Goal: Information Seeking & Learning: Find specific fact

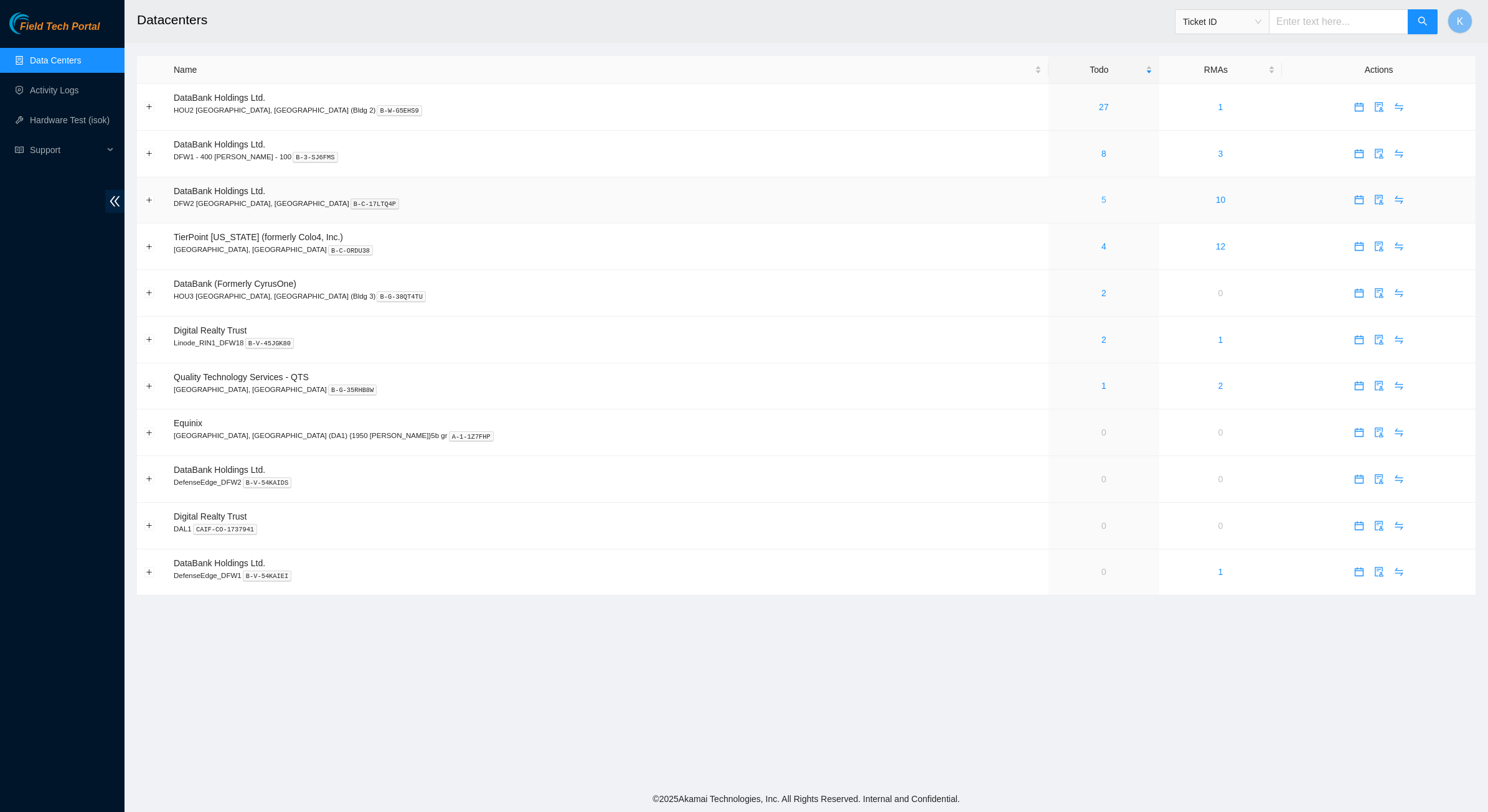
click at [1101, 200] on link "5" at bounding box center [1104, 199] width 5 height 10
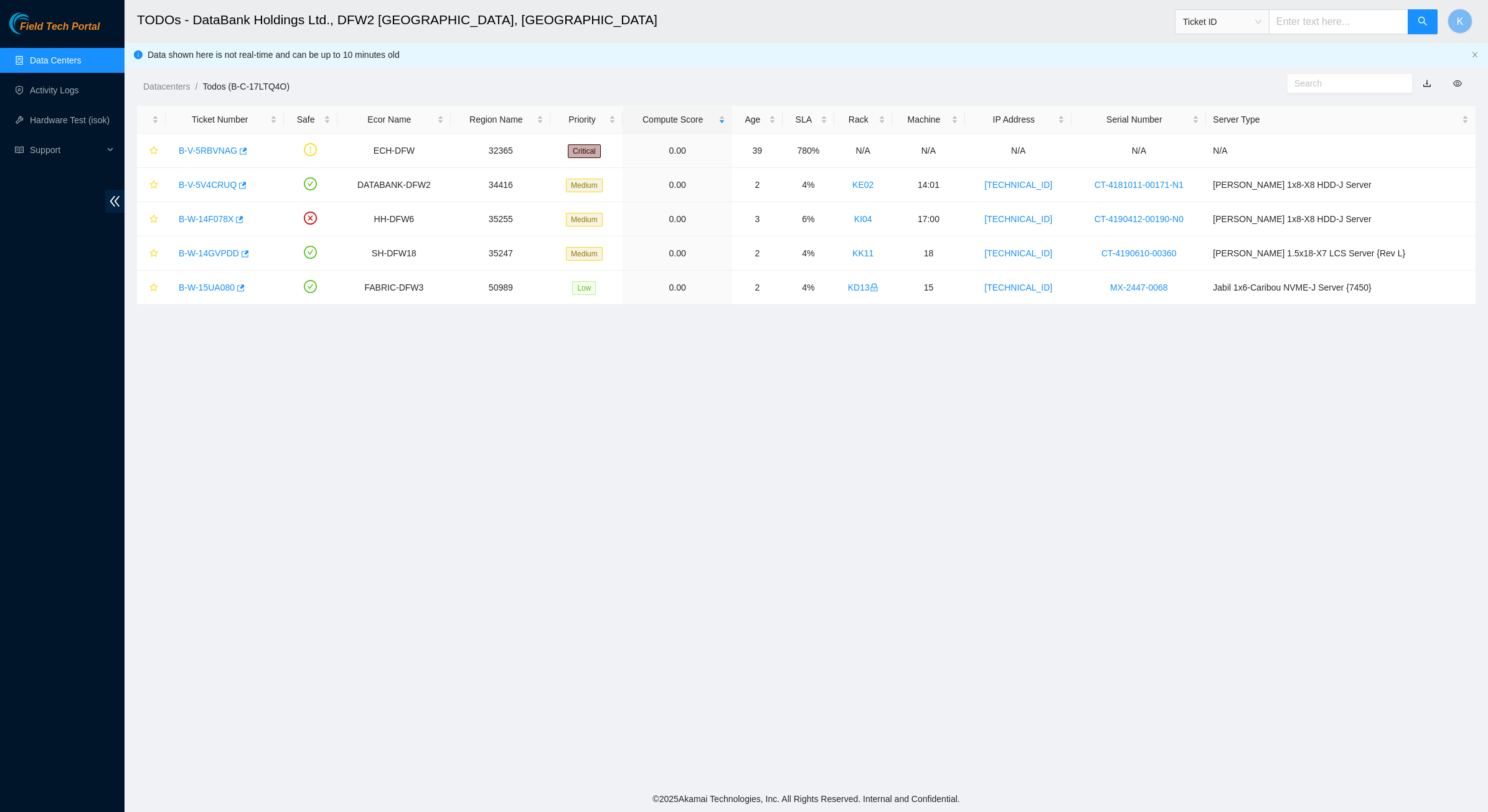
click at [728, 365] on main "TODOs - DataBank Holdings Ltd., DFW2 [GEOGRAPHIC_DATA], [GEOGRAPHIC_DATA] Ticke…" at bounding box center [806, 393] width 1363 height 786
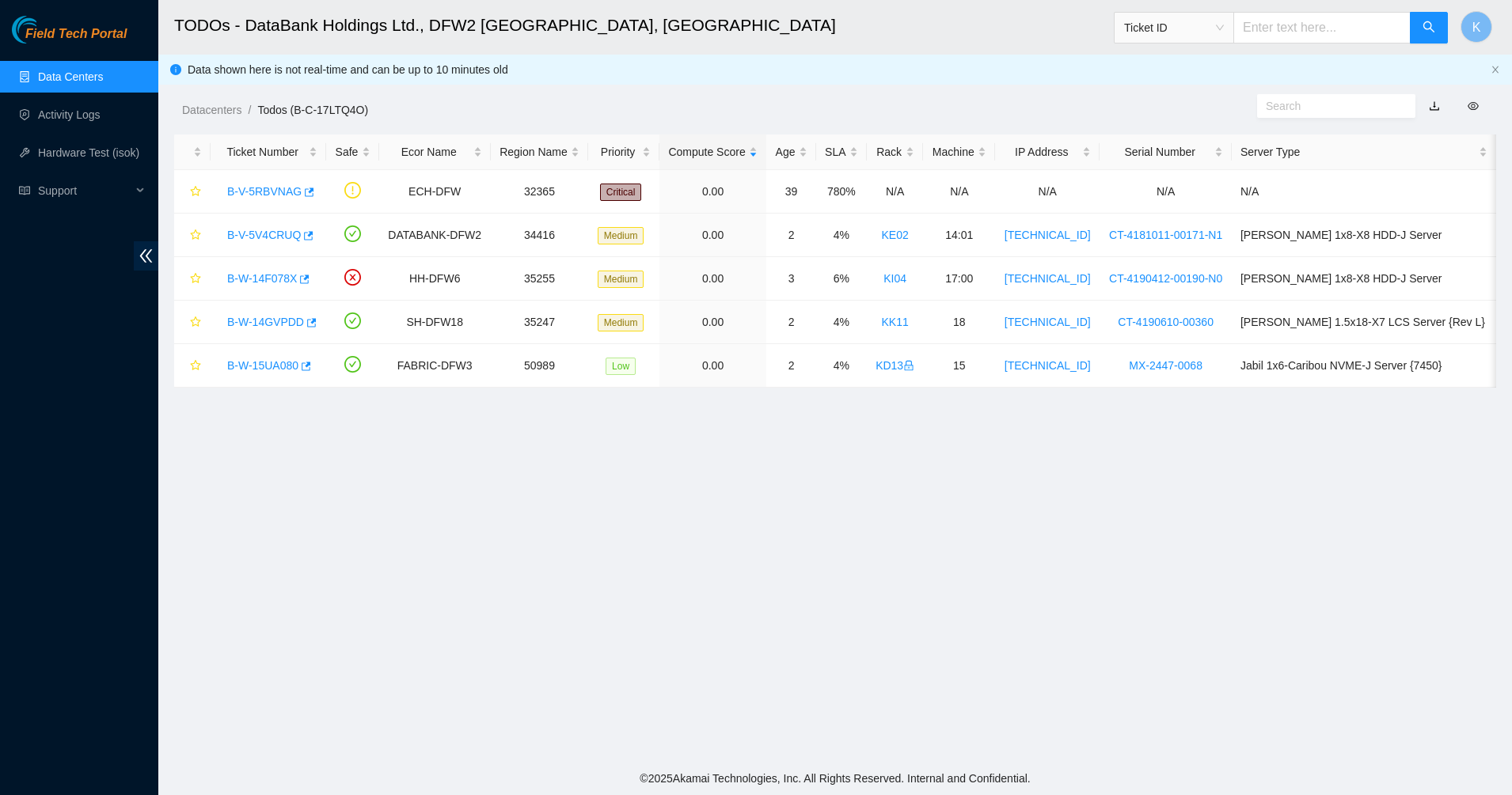
click at [78, 75] on link "Data Centers" at bounding box center [69, 76] width 65 height 12
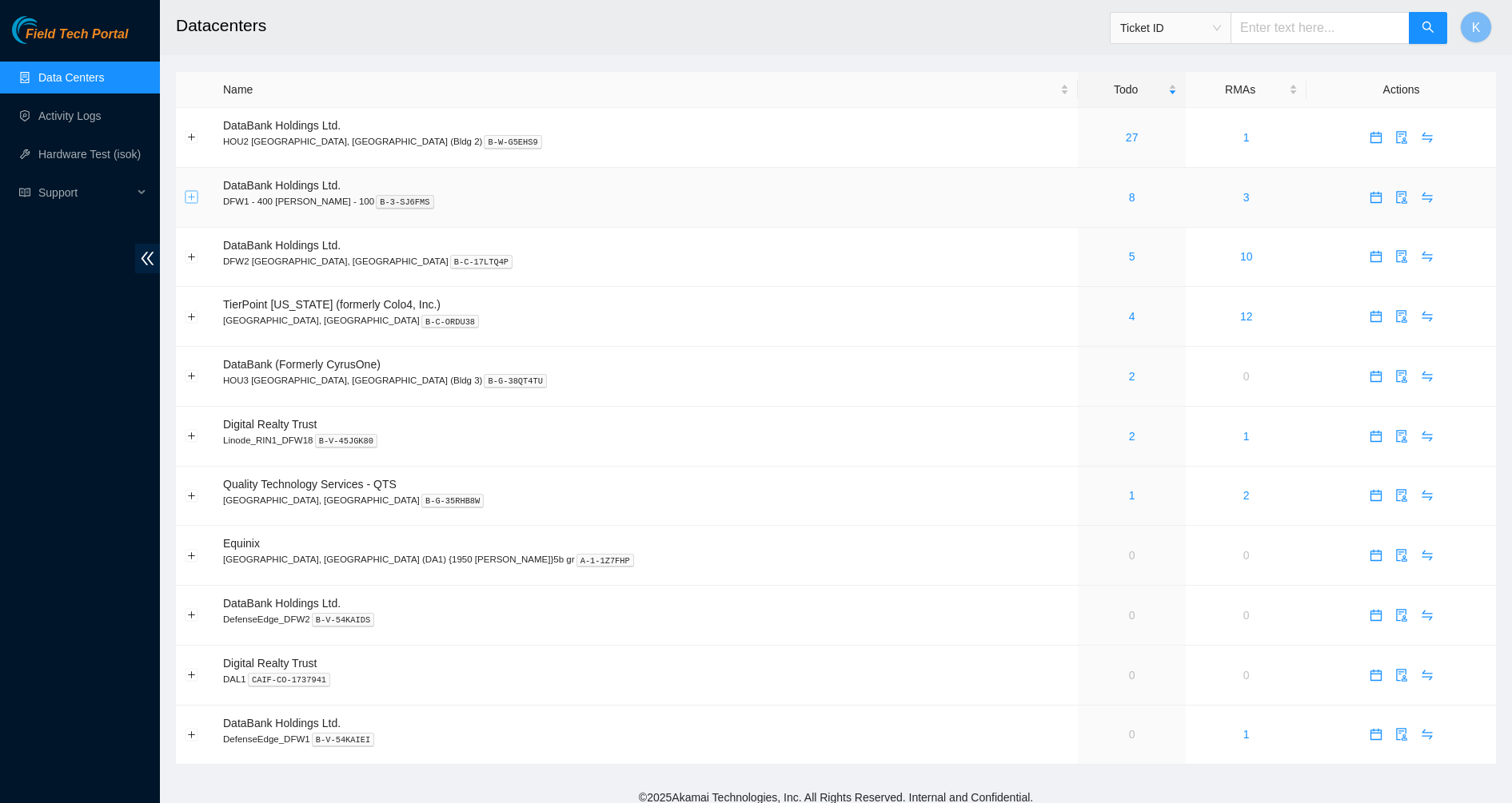
click at [195, 201] on button "Expand row" at bounding box center [192, 196] width 12 height 12
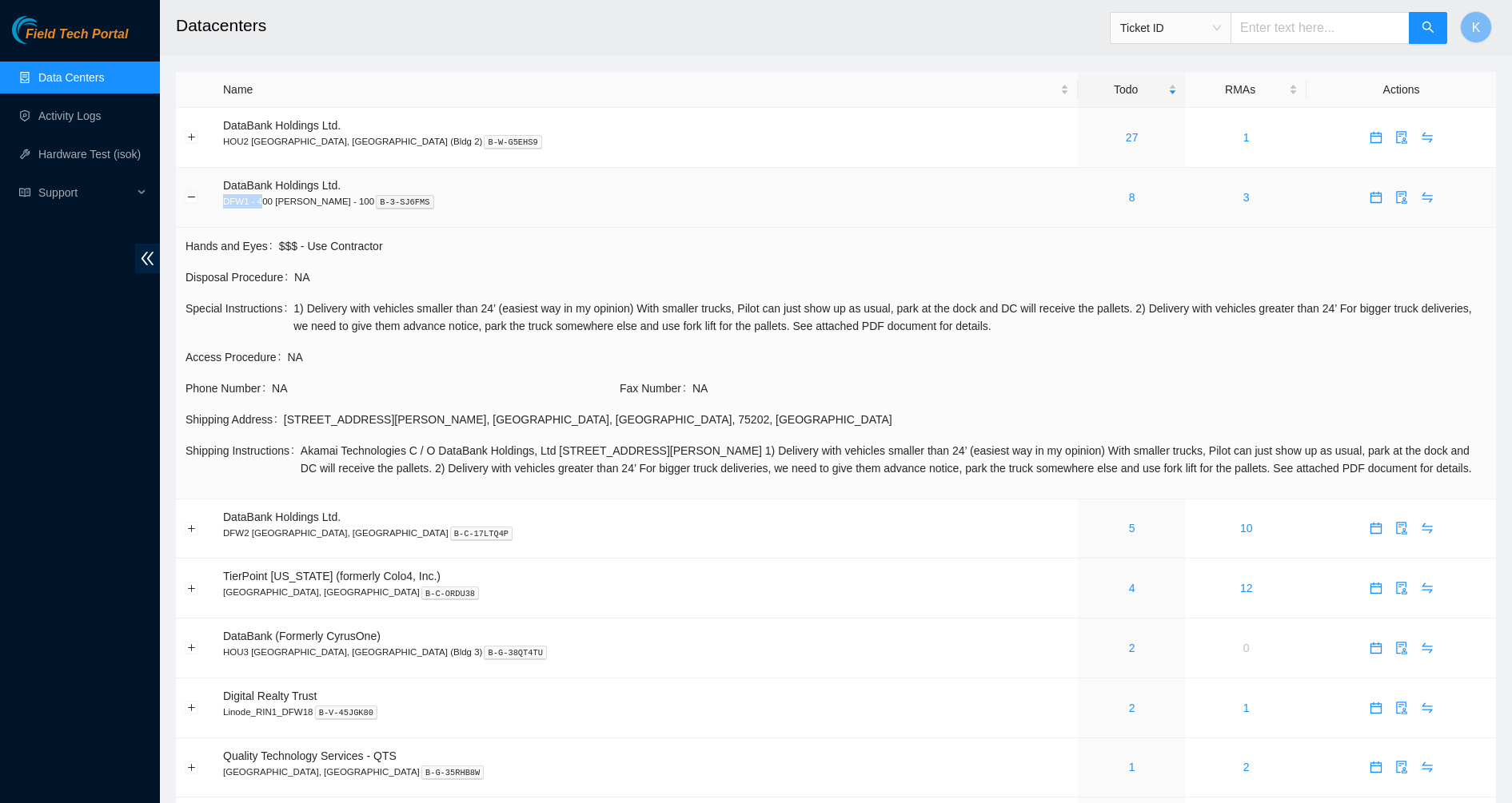
drag, startPoint x: 225, startPoint y: 201, endPoint x: 261, endPoint y: 201, distance: 36.0
click at [261, 201] on p "DFW1 - 400 [PERSON_NAME] - 100 B-3-SJ6FMS" at bounding box center [646, 201] width 846 height 14
drag, startPoint x: 261, startPoint y: 201, endPoint x: 399, endPoint y: 197, distance: 138.1
click at [399, 197] on p "DFW1 - 400 [PERSON_NAME] - 100 B-3-SJ6FMS" at bounding box center [646, 201] width 846 height 14
drag, startPoint x: 403, startPoint y: 201, endPoint x: 217, endPoint y: 186, distance: 186.6
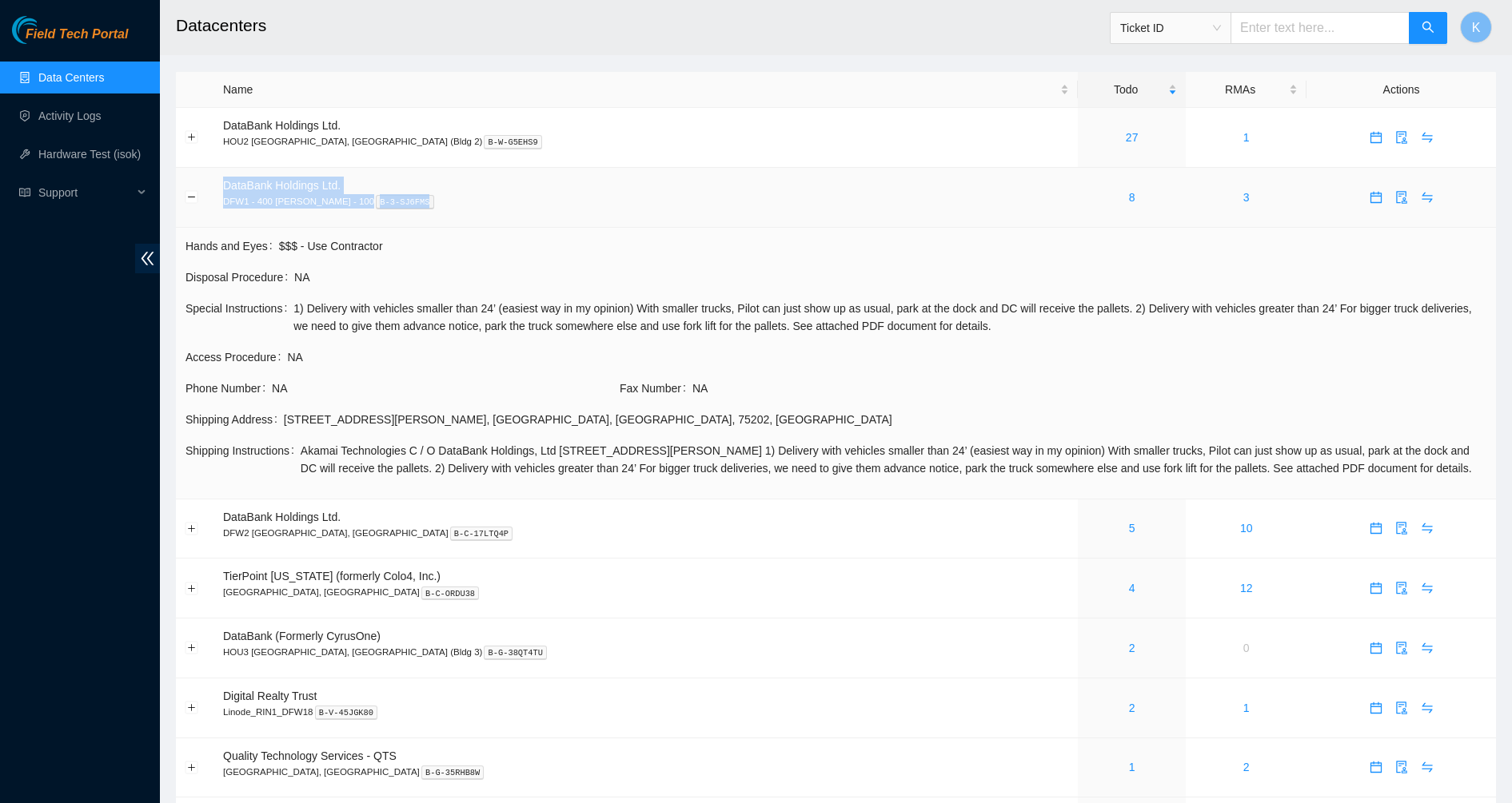
click at [217, 186] on td "DataBank Holdings Ltd. DFW1 - 400 [PERSON_NAME] - 100 B-3-SJ6FMS" at bounding box center [647, 197] width 864 height 60
copy td "DataBank Holdings Ltd. DFW1 - 400 [PERSON_NAME] - 100 B-3-SJ6FMS"
click at [513, 305] on span "1) Delivery with vehicles smaller than 24’ (easiest way in my opinion) With sma…" at bounding box center [889, 317] width 1193 height 35
click at [104, 76] on link "Data Centers" at bounding box center [70, 77] width 65 height 12
click at [1129, 191] on link "8" at bounding box center [1132, 196] width 7 height 12
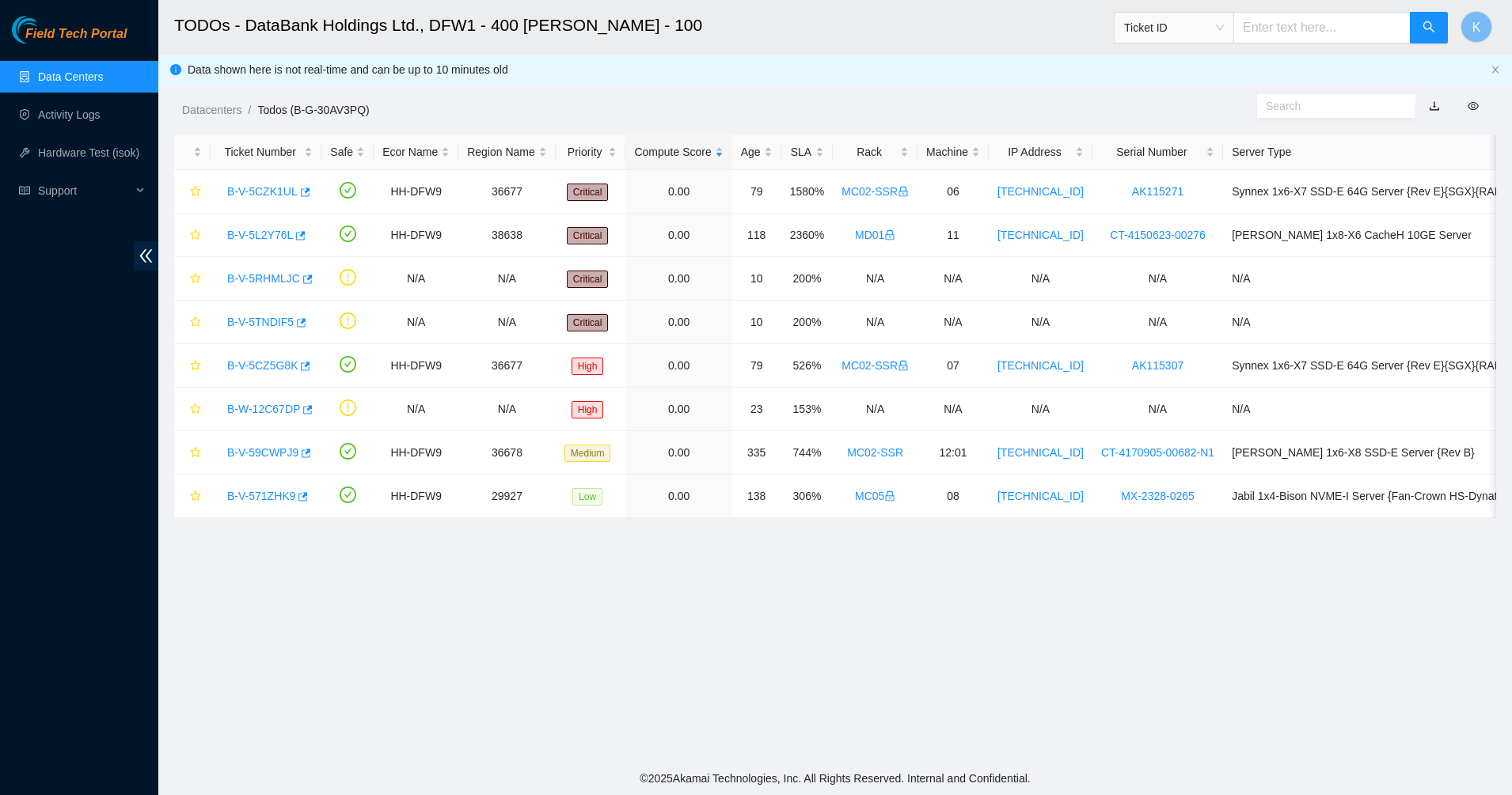
click at [56, 83] on link "Data Centers" at bounding box center [69, 76] width 65 height 12
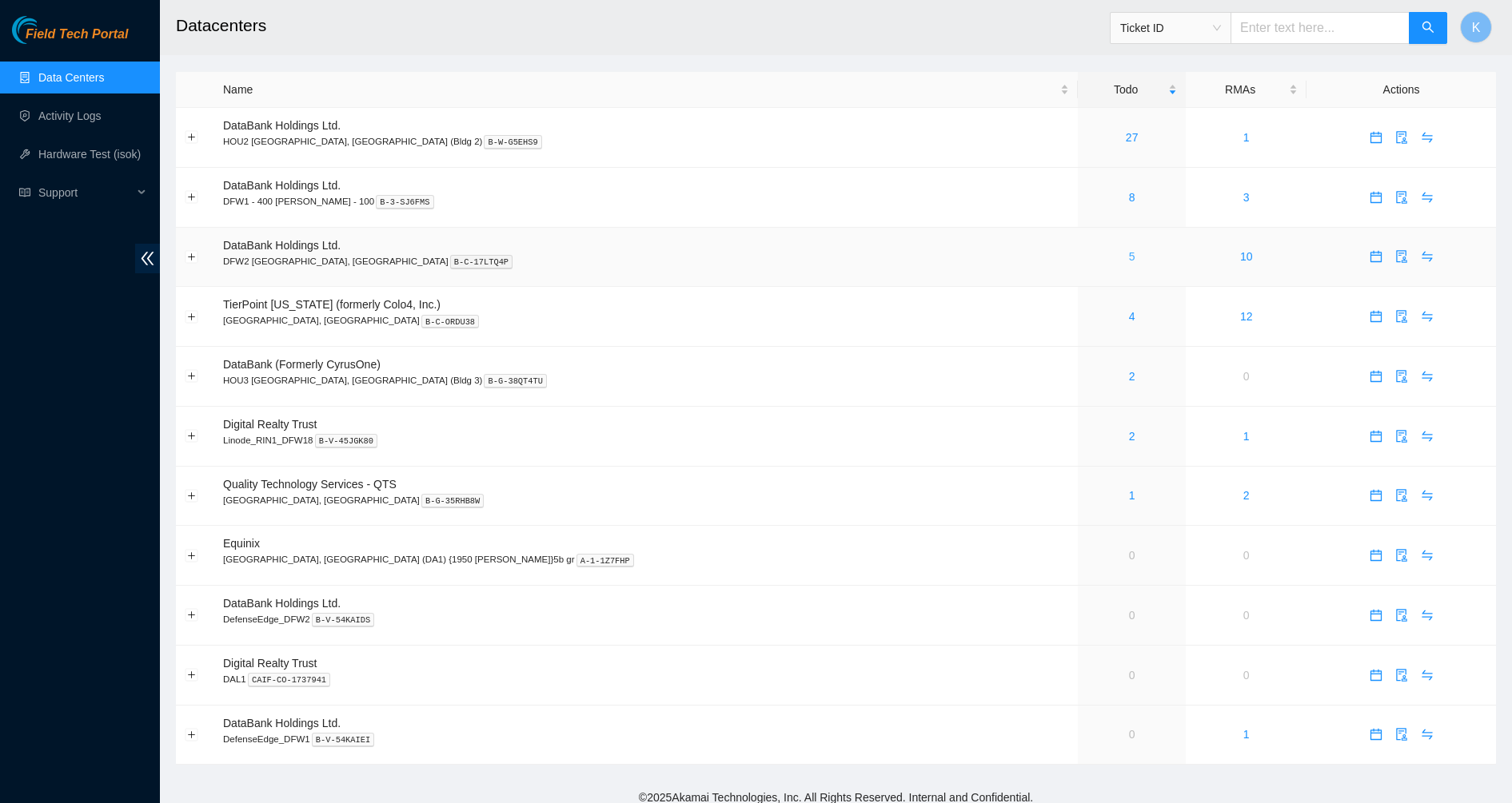
click at [1129, 255] on link "5" at bounding box center [1132, 256] width 7 height 12
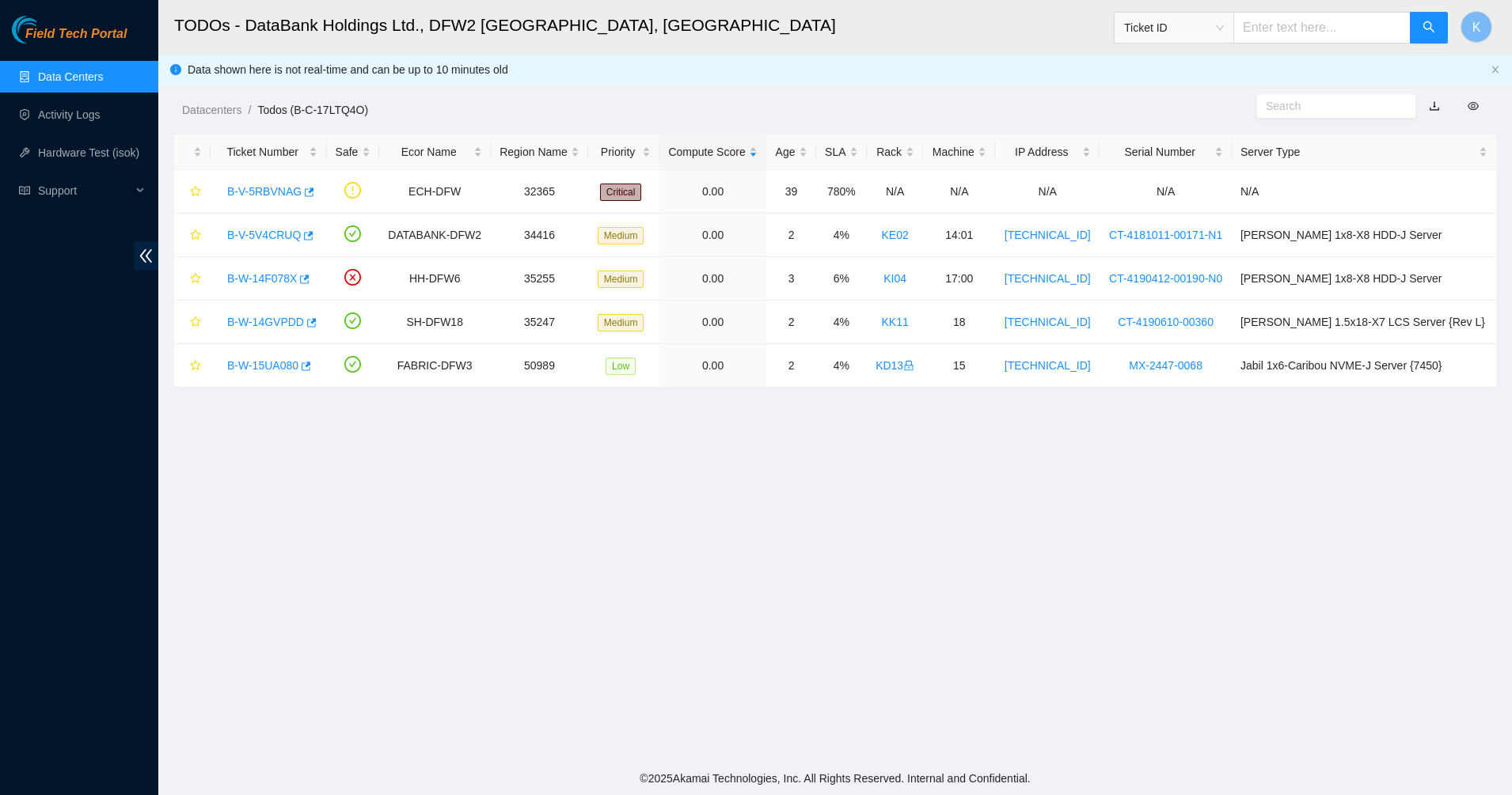
click at [77, 70] on link "Data Centers" at bounding box center [69, 76] width 65 height 12
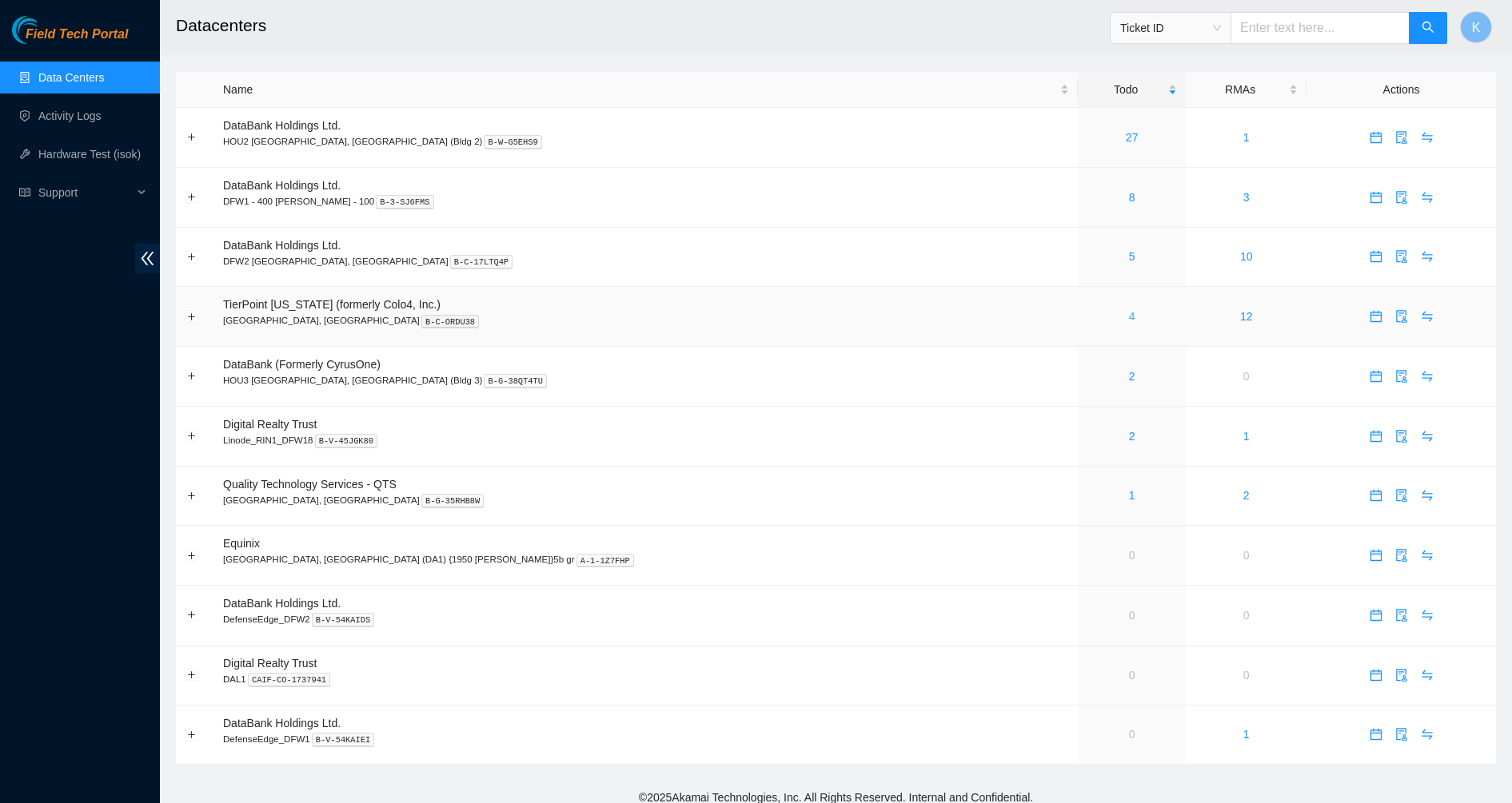
click at [1129, 314] on link "4" at bounding box center [1132, 316] width 7 height 12
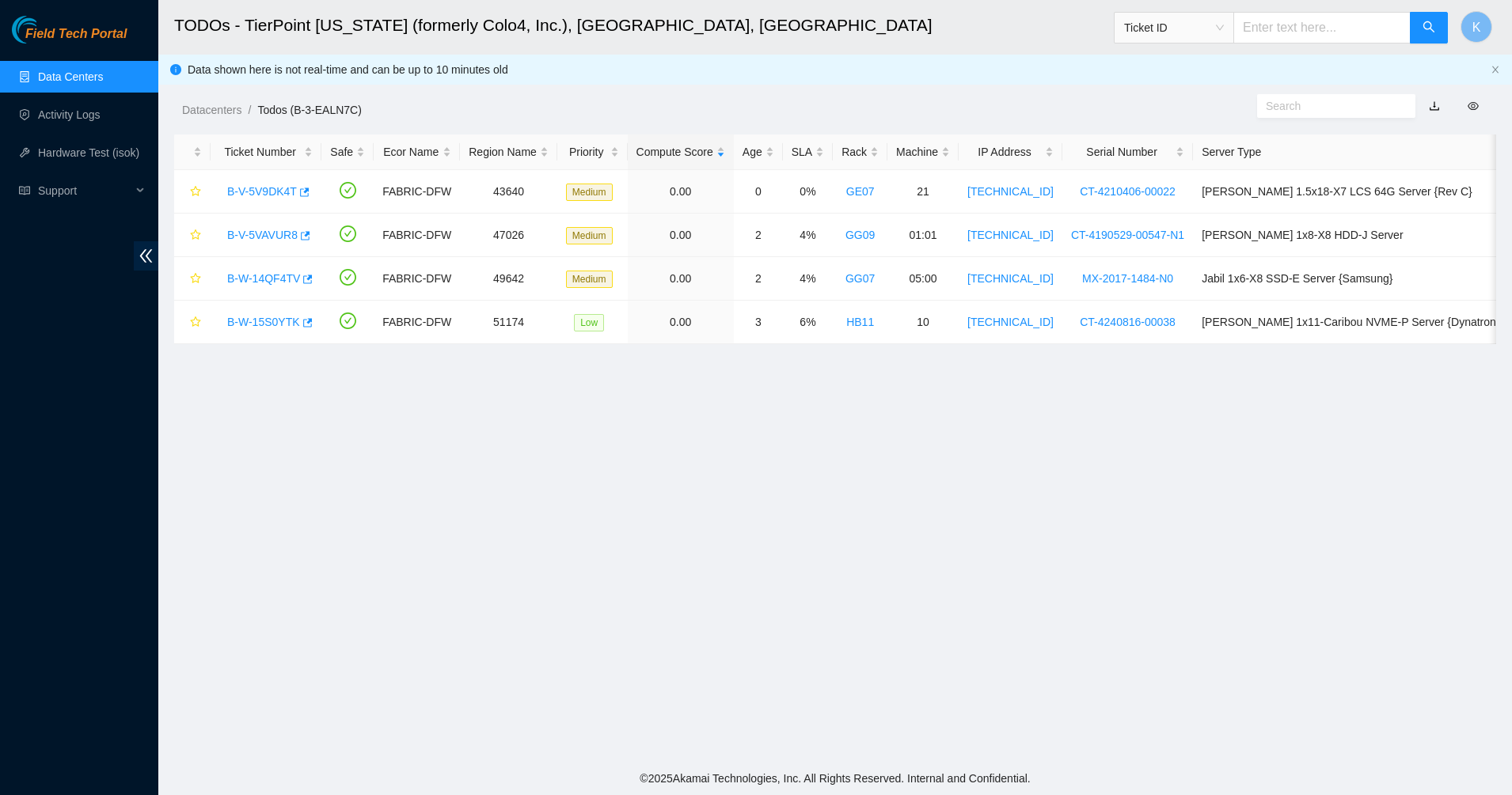
click at [67, 71] on link "Data Centers" at bounding box center [69, 76] width 65 height 12
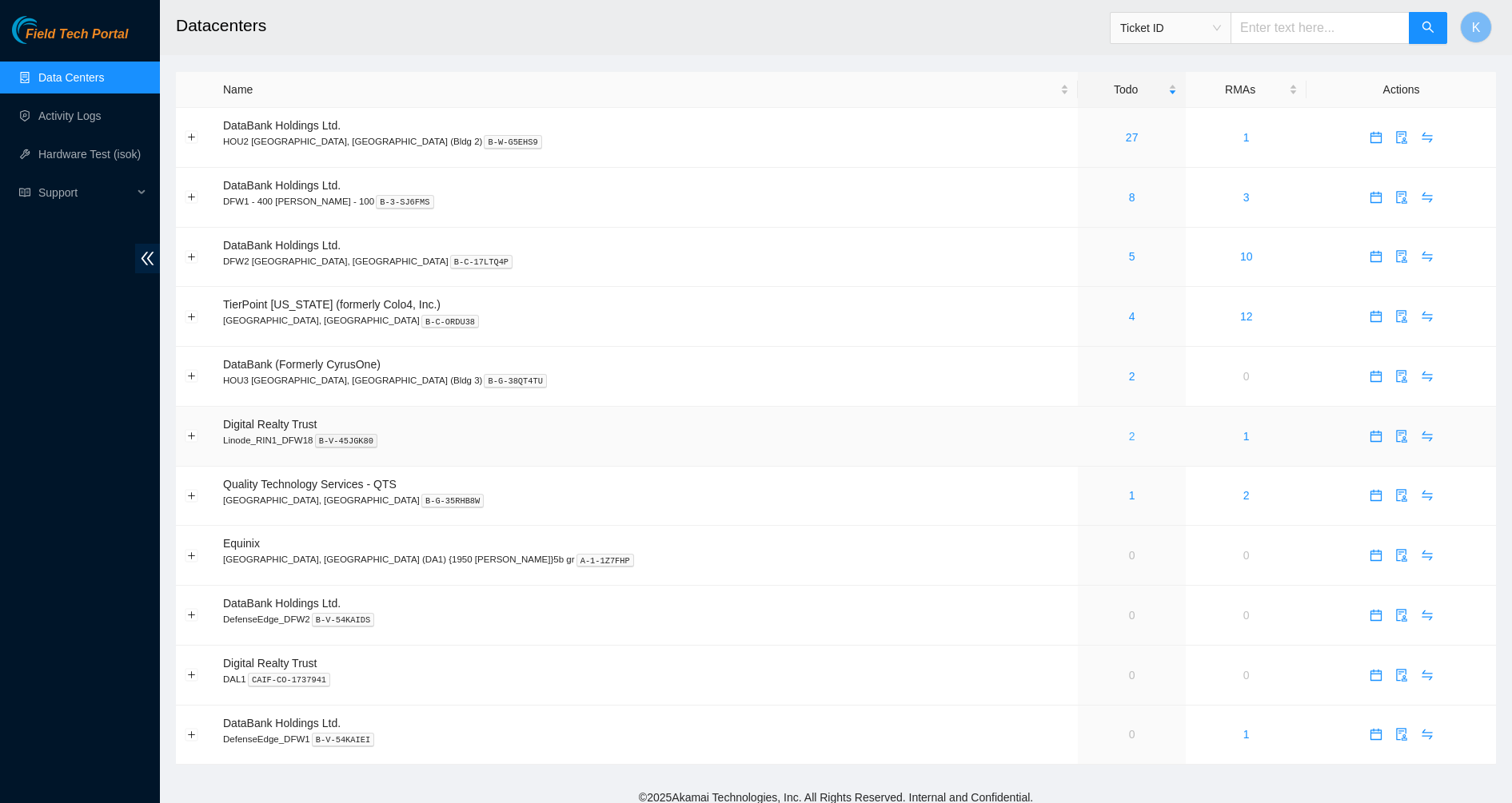
click at [1129, 435] on link "2" at bounding box center [1132, 436] width 7 height 12
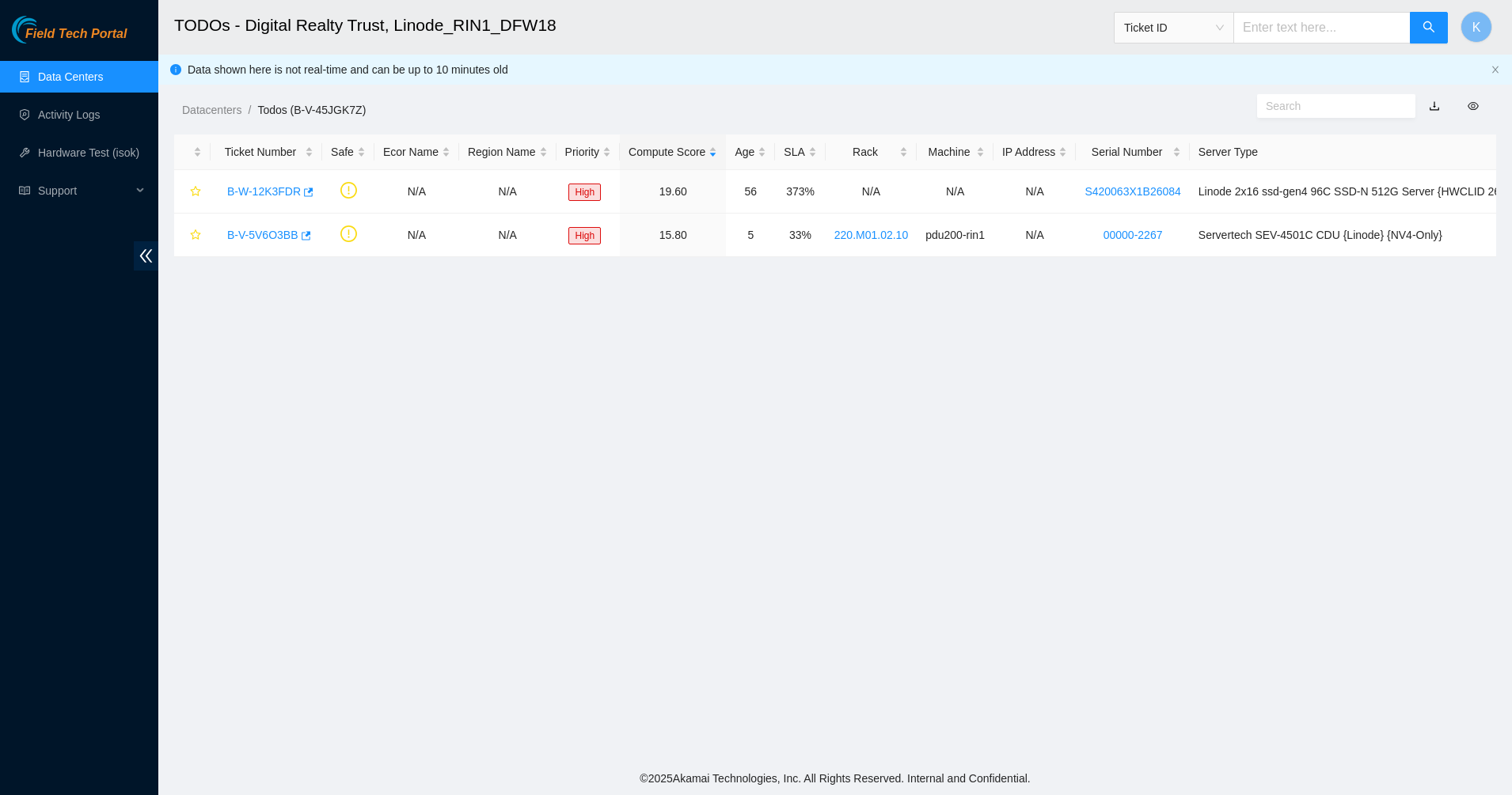
click at [1313, 337] on main "TODOs - Digital Realty Trust, Linode_RIN1_DFW18 Ticket ID K Data shown here is …" at bounding box center [835, 381] width 1353 height 762
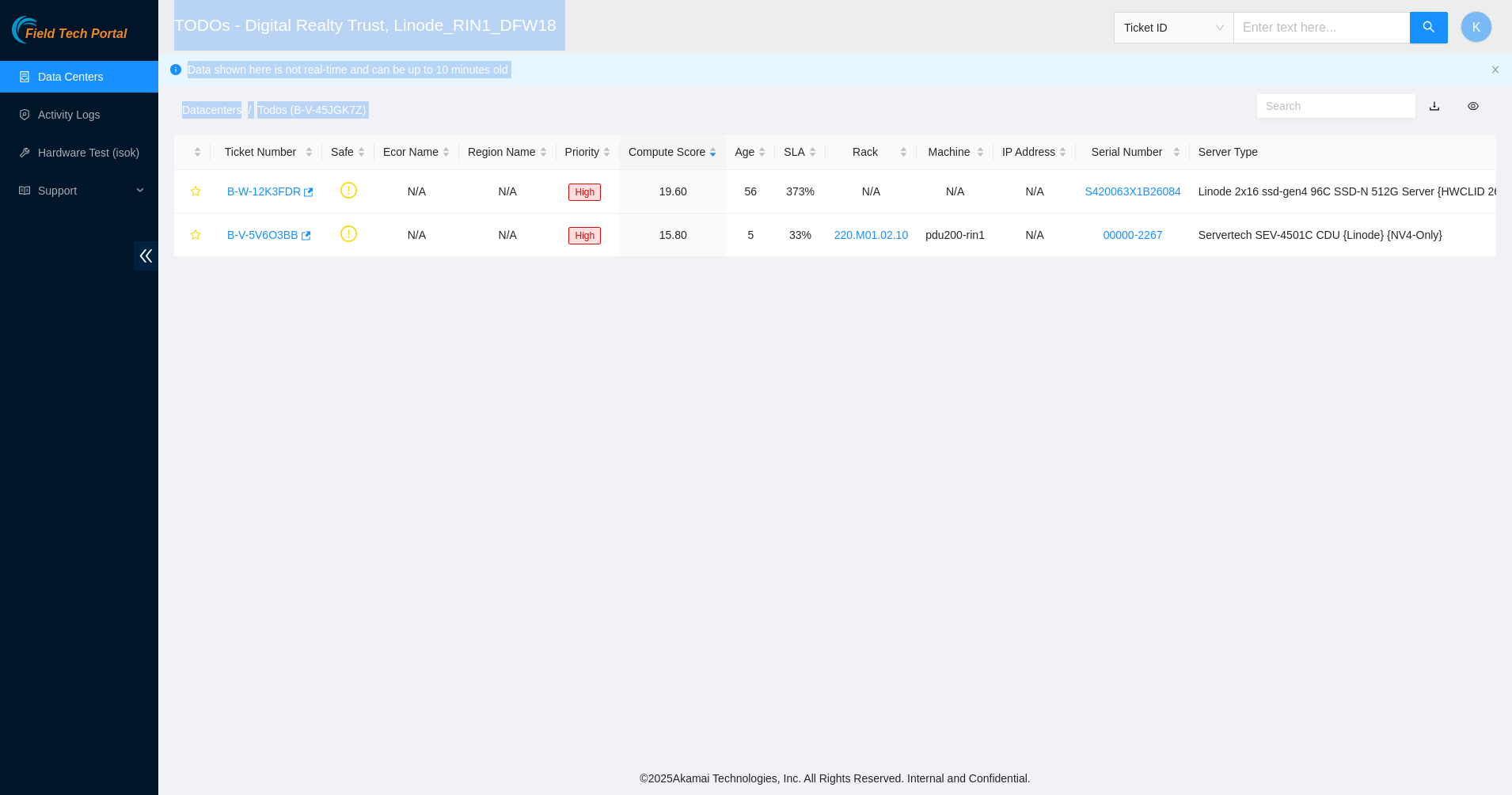
drag, startPoint x: 1318, startPoint y: 336, endPoint x: 173, endPoint y: 20, distance: 1187.8
click at [173, 20] on main "TODOs - Digital Realty Trust, Linode_RIN1_DFW18 Ticket ID K Data shown here is …" at bounding box center [835, 381] width 1353 height 762
drag, startPoint x: 173, startPoint y: 20, endPoint x: 183, endPoint y: 32, distance: 15.6
click at [183, 32] on h2 "TODOs - Digital Realty Trust, Linode_RIN1_DFW18" at bounding box center [692, 25] width 1036 height 51
click at [260, 33] on h2 "TODOs - Digital Realty Trust, Linode_RIN1_DFW18" at bounding box center [692, 25] width 1036 height 51
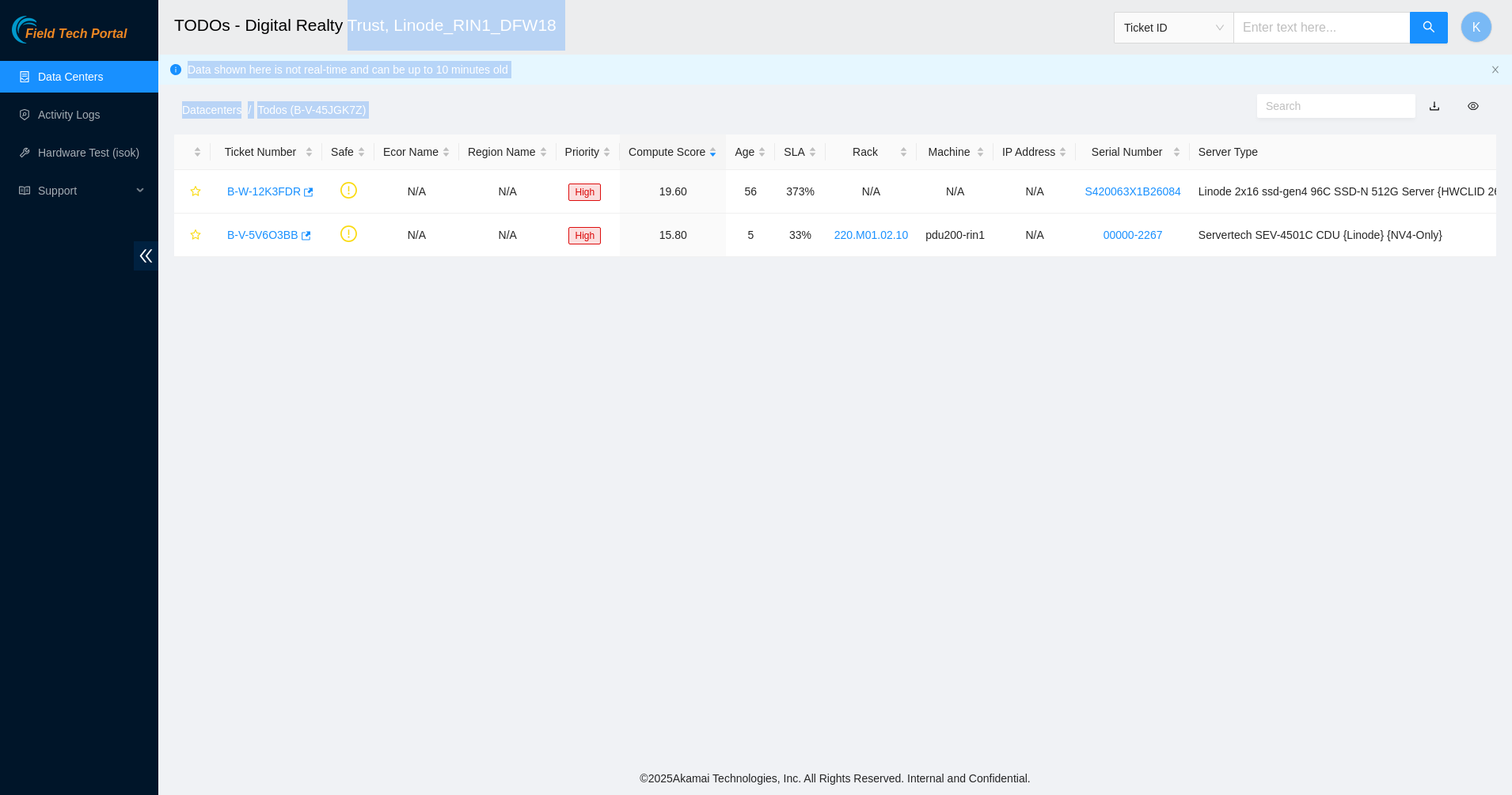
drag, startPoint x: 351, startPoint y: 33, endPoint x: 1099, endPoint y: 465, distance: 863.8
click at [1099, 465] on main "TODOs - Digital Realty Trust, Linode_RIN1_DFW18 Ticket ID K Data shown here is …" at bounding box center [835, 381] width 1353 height 762
drag, startPoint x: 1099, startPoint y: 465, endPoint x: 1115, endPoint y: 453, distance: 20.0
click at [1115, 453] on main "TODOs - Digital Realty Trust, Linode_RIN1_DFW18 Ticket ID K Data shown here is …" at bounding box center [835, 381] width 1353 height 762
click at [1179, 293] on main "TODOs - Digital Realty Trust, Linode_RIN1_DFW18 Ticket ID K Data shown here is …" at bounding box center [835, 381] width 1353 height 762
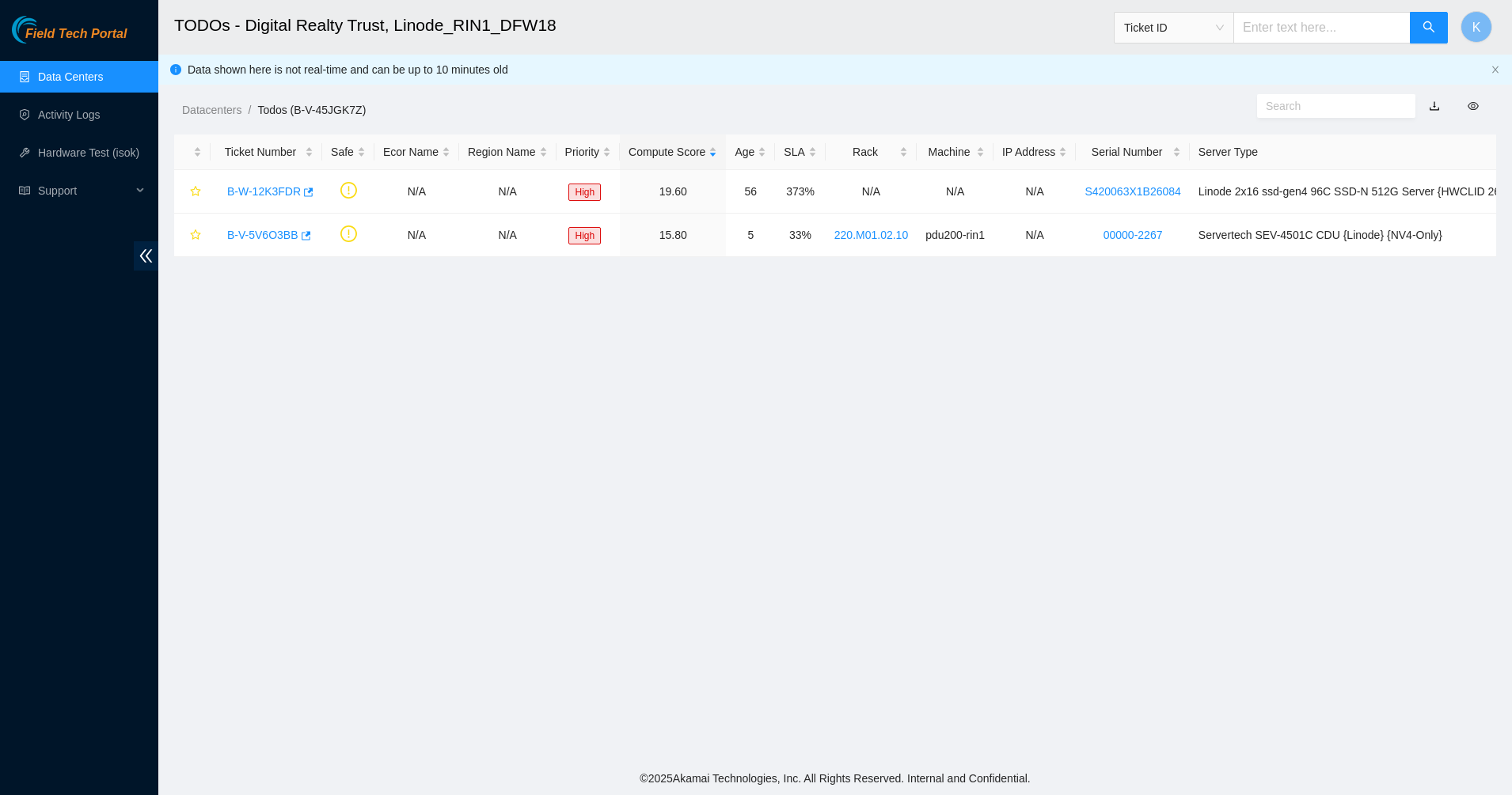
click at [846, 340] on main "TODOs - Digital Realty Trust, Linode_RIN1_DFW18 Ticket ID K Data shown here is …" at bounding box center [835, 381] width 1353 height 762
click at [473, 550] on main "TODOs - Digital Realty Trust, Linode_RIN1_DFW18 Ticket ID K Data shown here is …" at bounding box center [835, 381] width 1353 height 762
click at [92, 83] on link "Data Centers" at bounding box center [69, 76] width 65 height 12
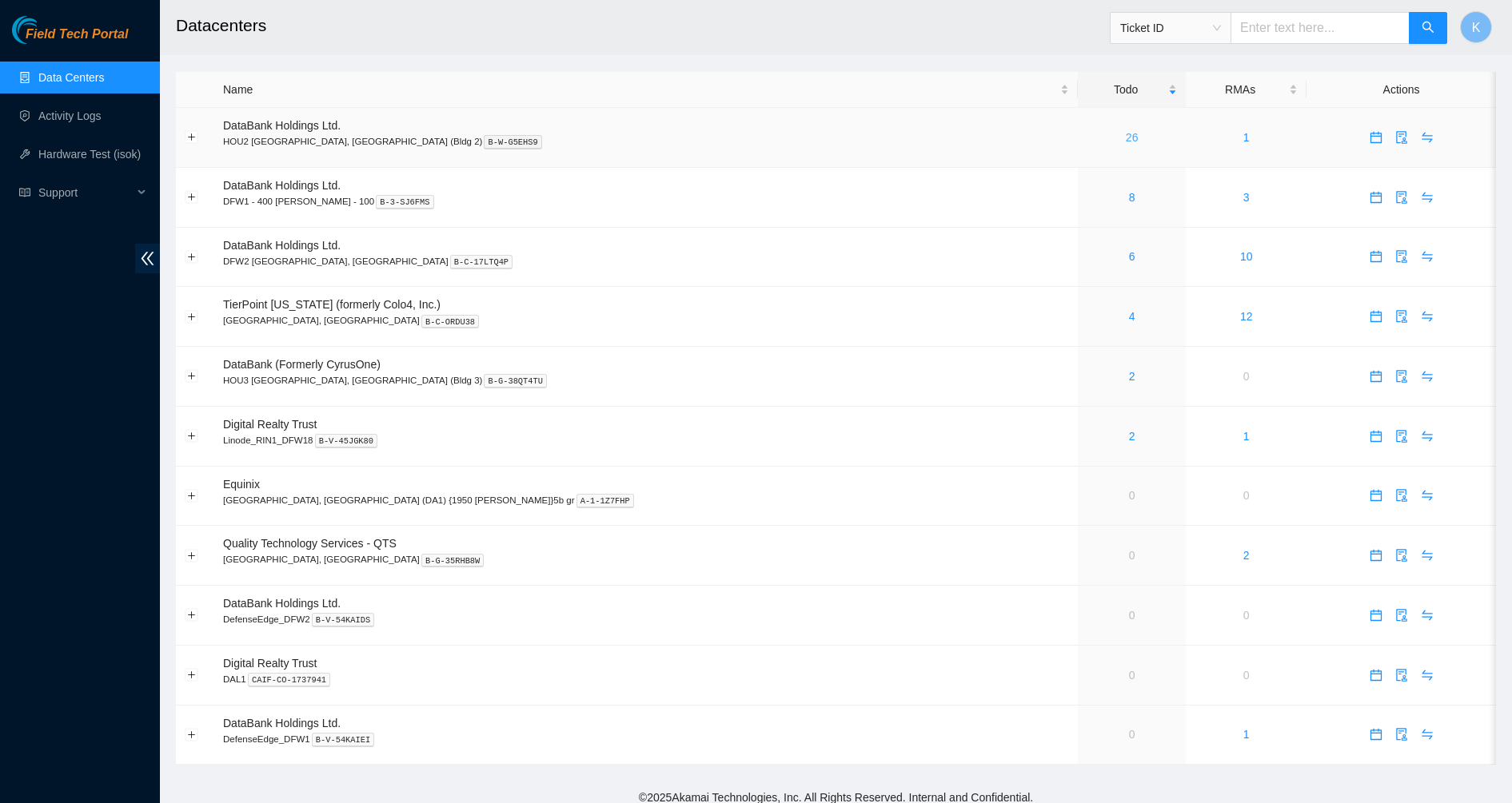
click at [1126, 137] on link "26" at bounding box center [1132, 137] width 12 height 12
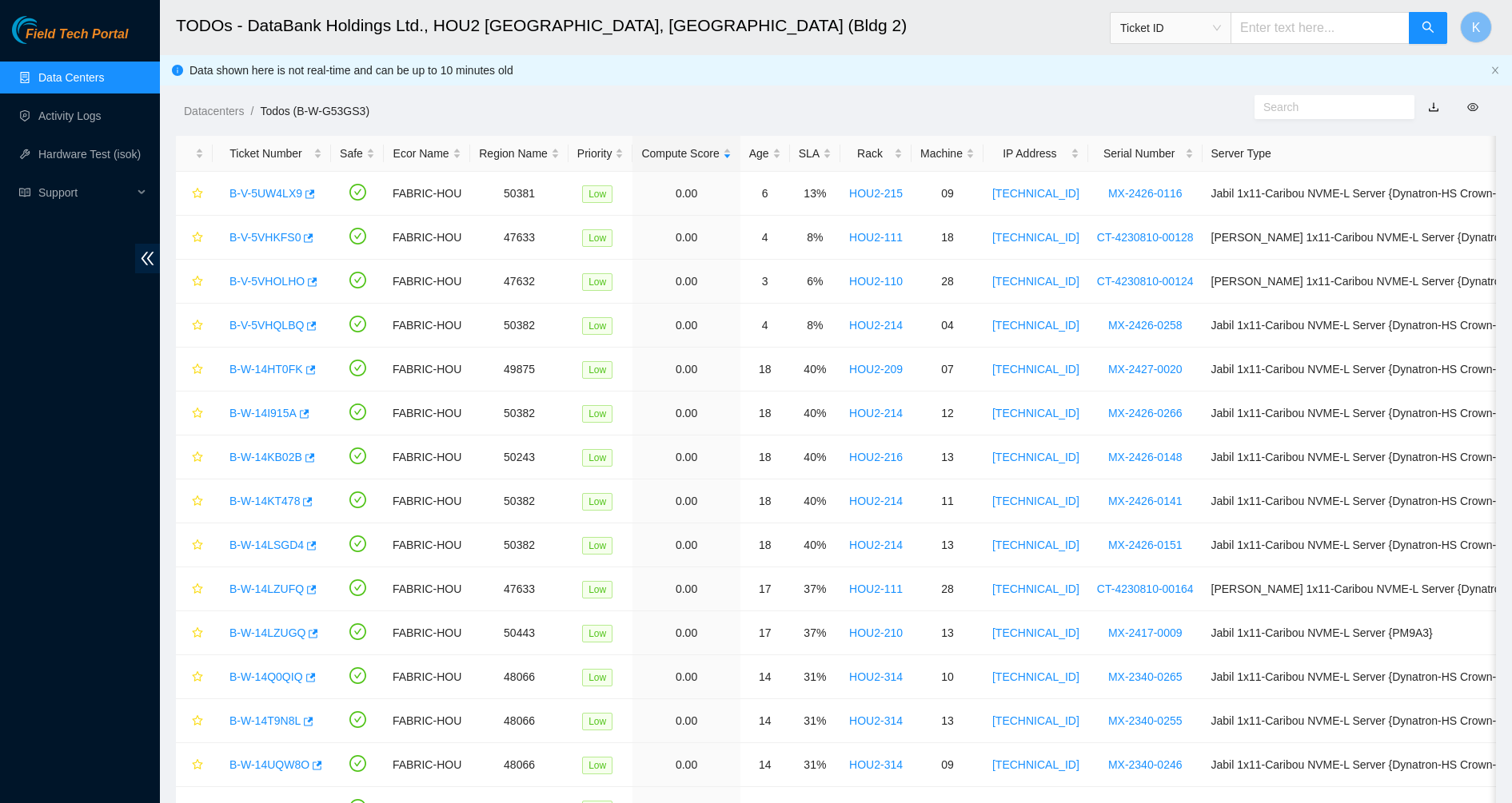
click at [95, 75] on link "Data Centers" at bounding box center [70, 77] width 65 height 12
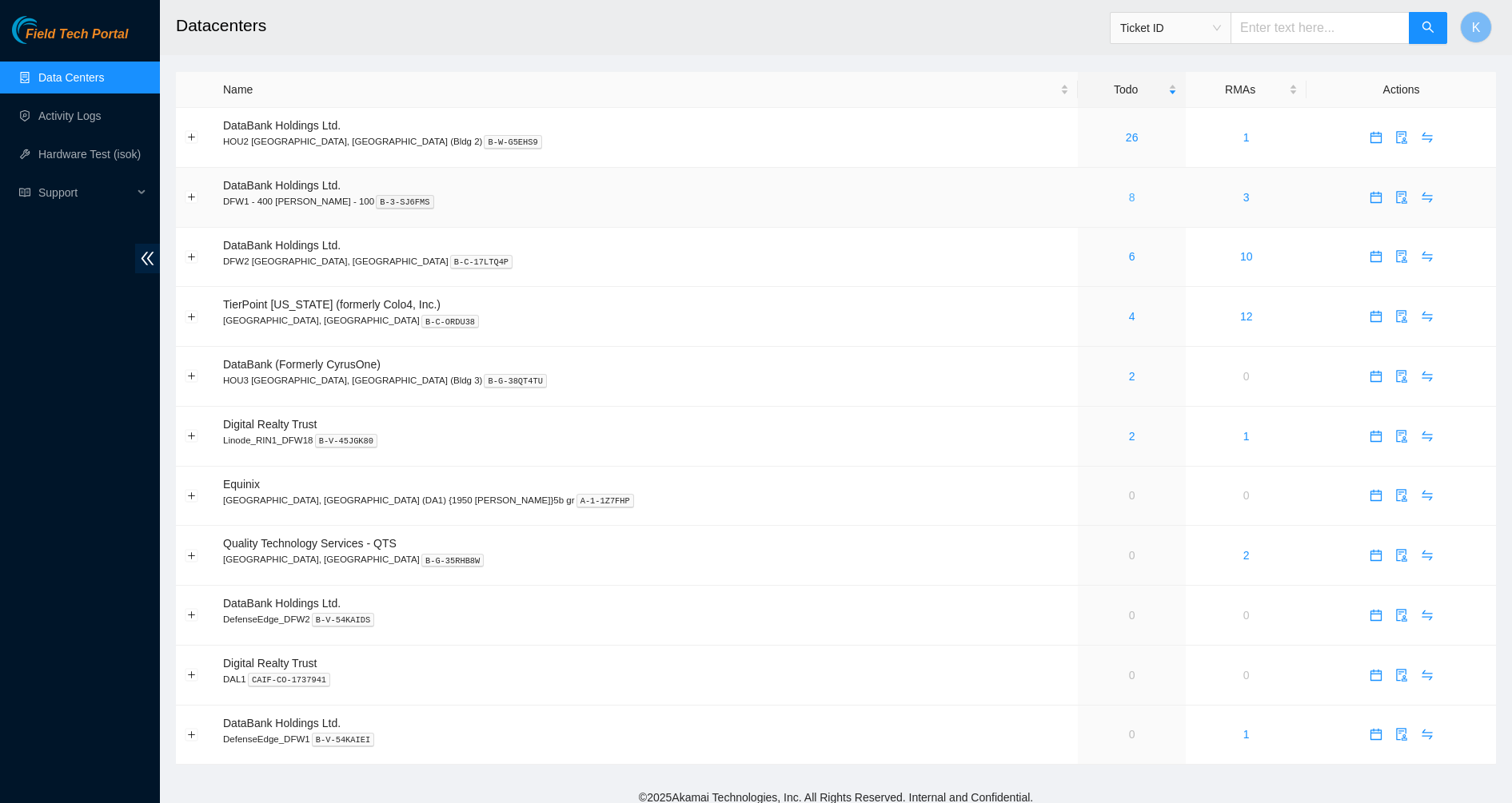
click at [1129, 200] on link "8" at bounding box center [1132, 196] width 7 height 12
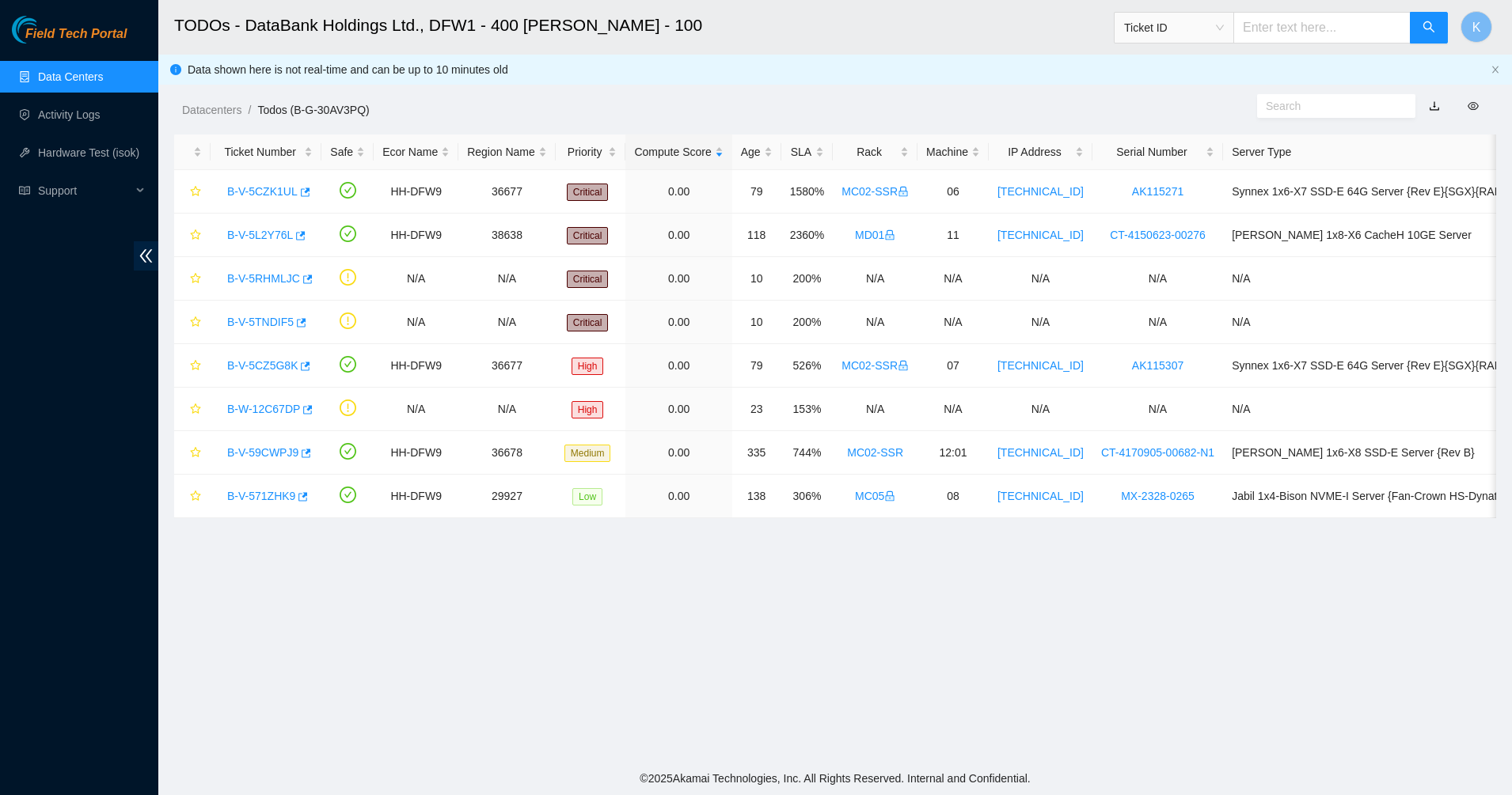
drag, startPoint x: 679, startPoint y: 347, endPoint x: 867, endPoint y: 680, distance: 382.4
click at [867, 680] on main "TODOs - DataBank Holdings Ltd., DFW1 - 400 S. Akard - 100 Ticket ID K Data show…" at bounding box center [835, 381] width 1353 height 762
click at [745, 607] on main "TODOs - DataBank Holdings Ltd., DFW1 - 400 S. Akard - 100 Ticket ID K Data show…" at bounding box center [835, 381] width 1353 height 762
click at [326, 604] on main "TODOs - DataBank Holdings Ltd., DFW1 - 400 S. Akard - 100 Ticket ID K Data show…" at bounding box center [835, 381] width 1353 height 762
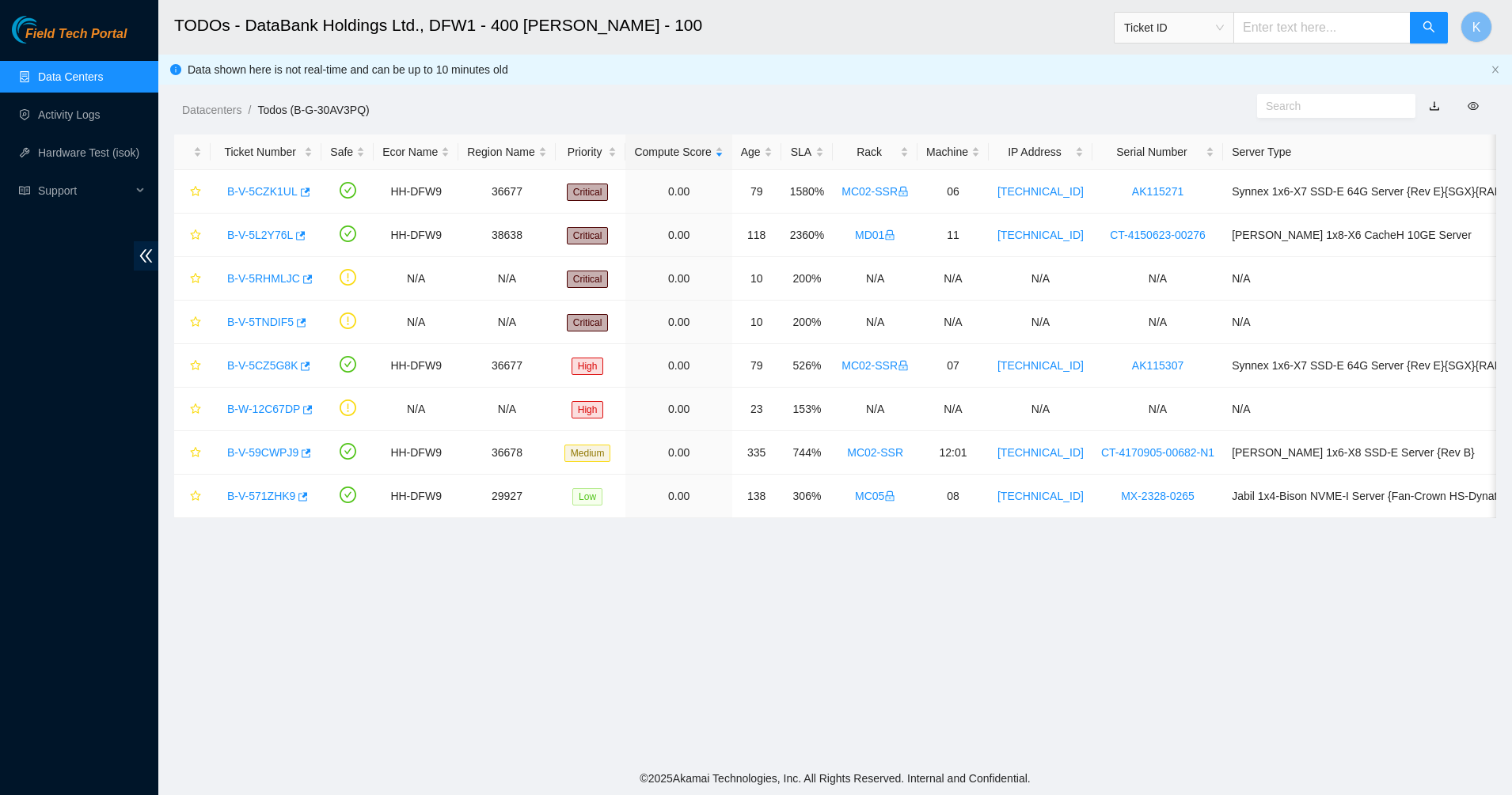
click at [61, 72] on link "Data Centers" at bounding box center [69, 76] width 65 height 12
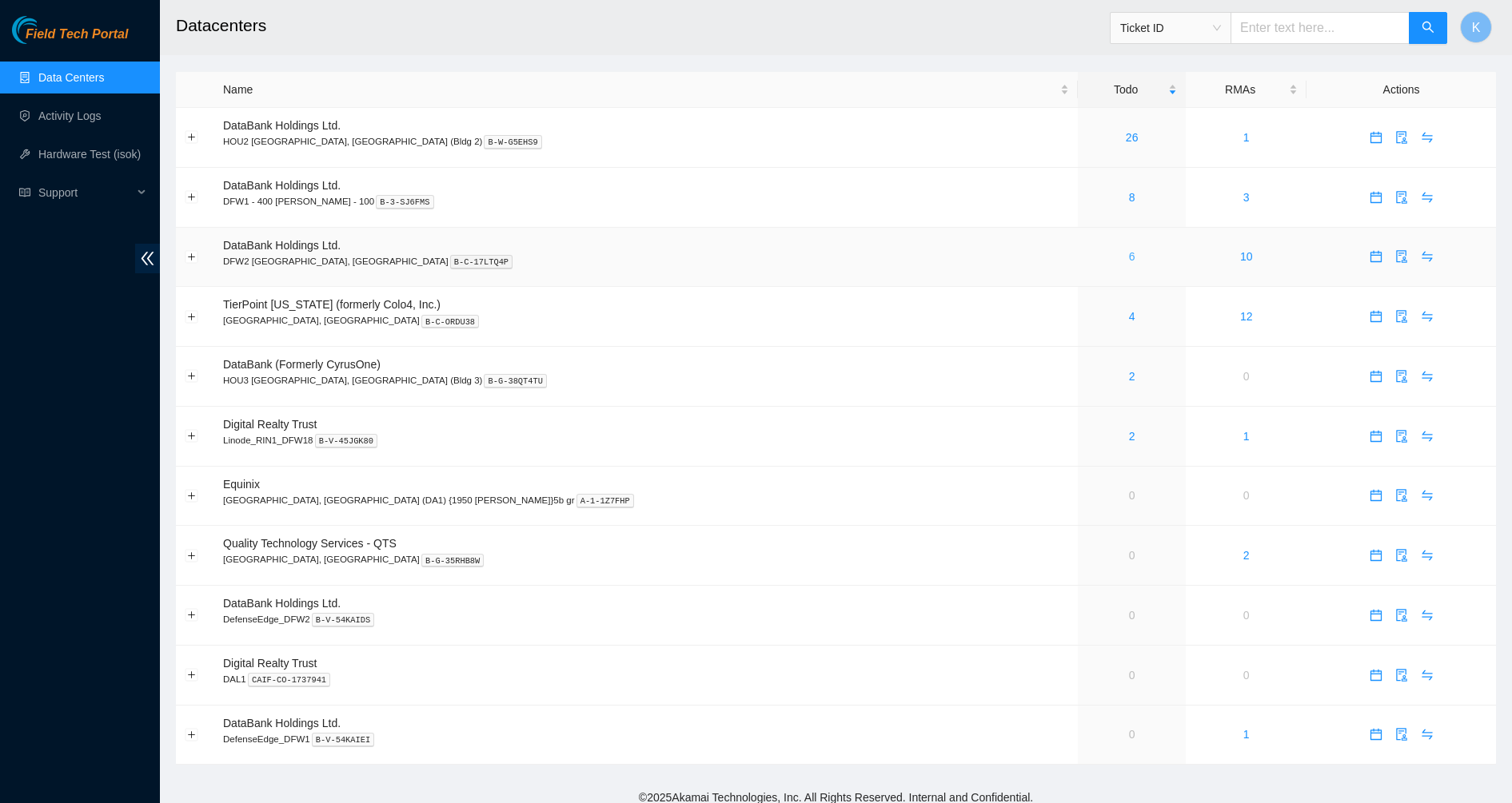
click at [1129, 254] on link "6" at bounding box center [1132, 256] width 7 height 12
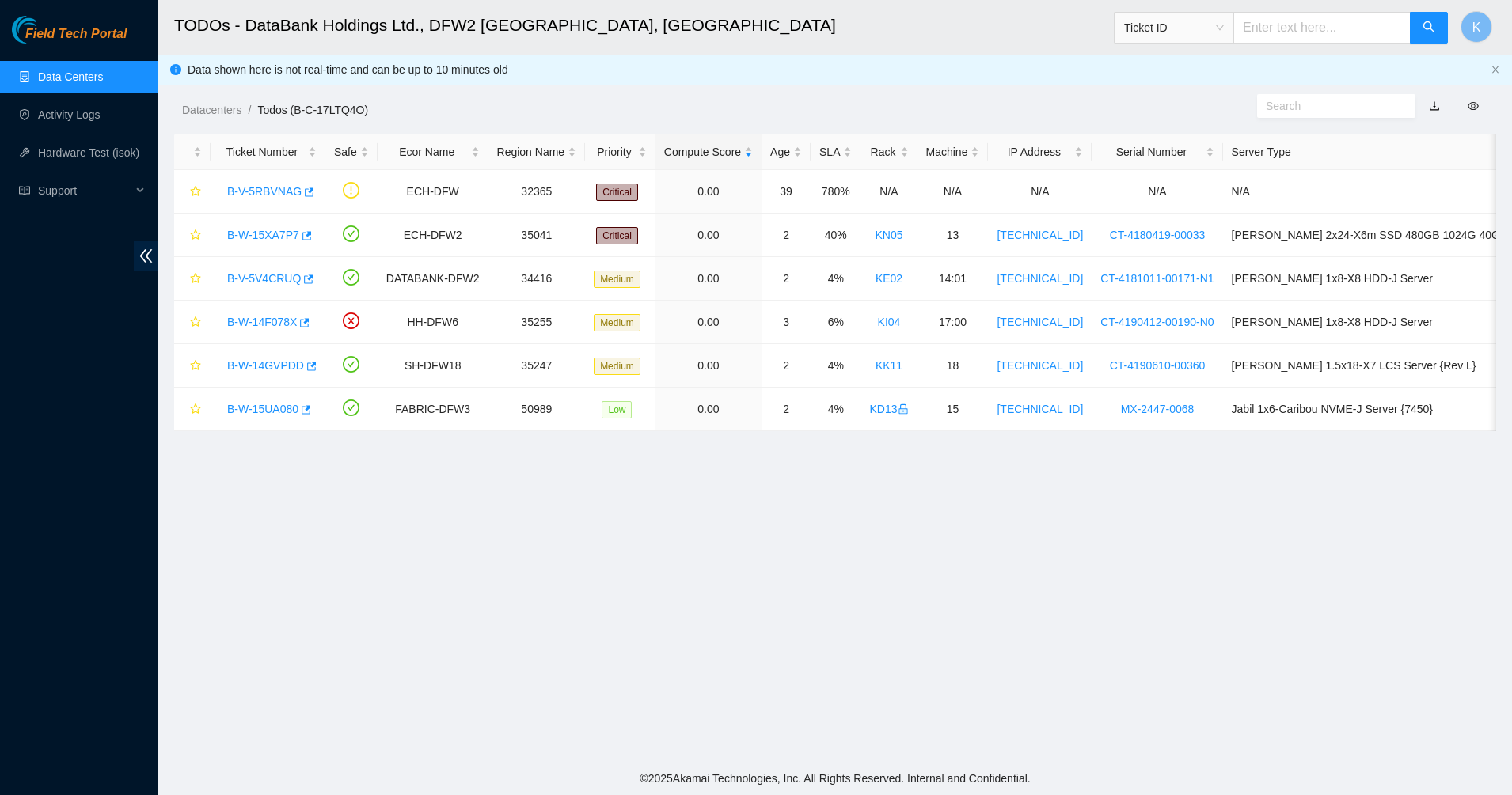
drag, startPoint x: 1016, startPoint y: 554, endPoint x: 371, endPoint y: 59, distance: 813.0
click at [371, 59] on main "TODOs - DataBank Holdings Ltd., DFW2 Richardson, TX Ticket ID K Data shown here…" at bounding box center [835, 381] width 1353 height 762
drag, startPoint x: 371, startPoint y: 59, endPoint x: 347, endPoint y: 38, distance: 31.9
click at [347, 38] on h2 "TODOs - DataBank Holdings Ltd., DFW2 [GEOGRAPHIC_DATA], [GEOGRAPHIC_DATA]" at bounding box center [692, 25] width 1036 height 51
click at [242, 192] on link "B-V-5RBVNAG" at bounding box center [264, 191] width 74 height 12
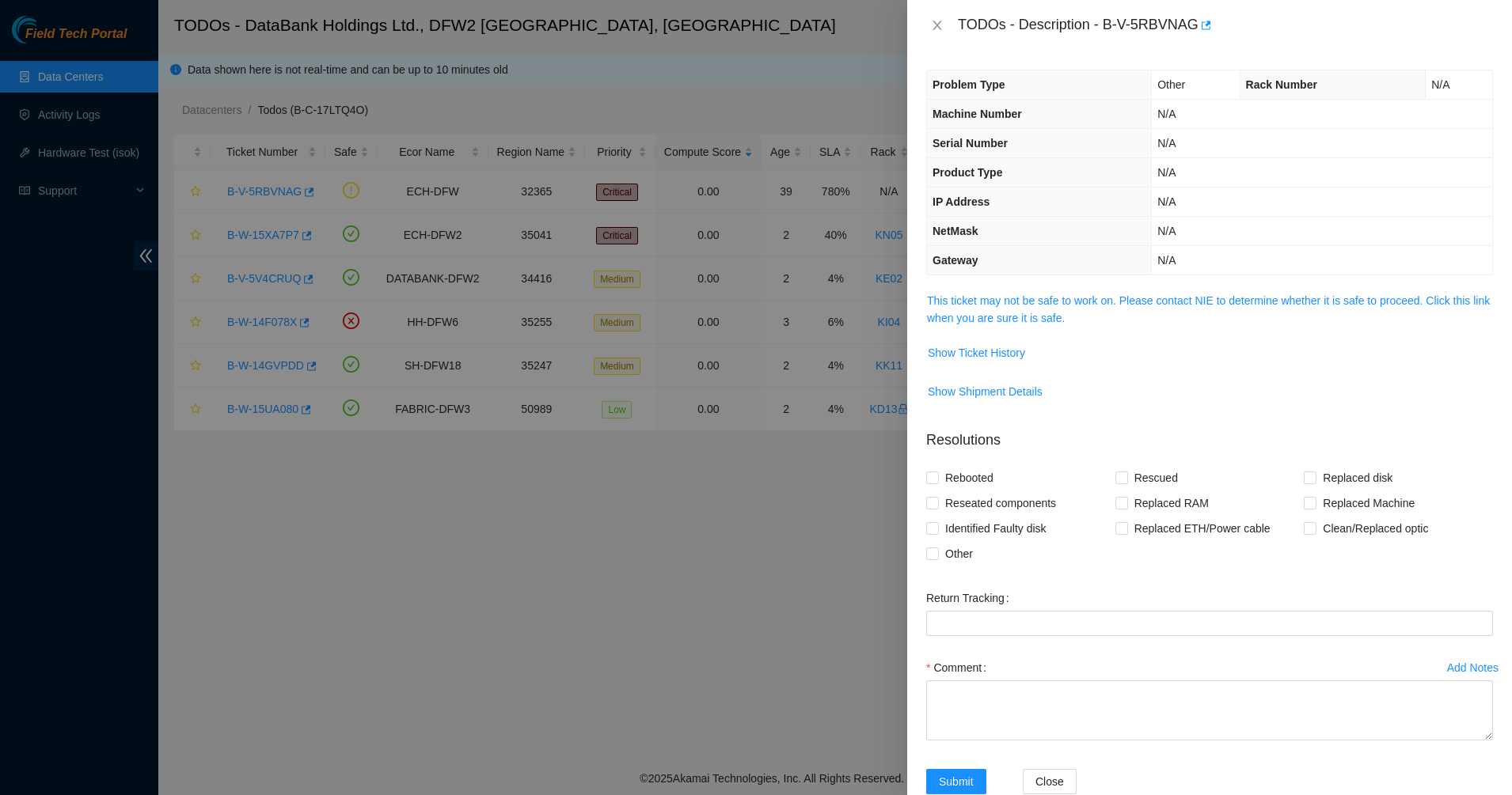
drag, startPoint x: 1163, startPoint y: 316, endPoint x: 1147, endPoint y: 310, distance: 17.1
click at [1163, 316] on span "This ticket may not be safe to work on. Please contact NIE to determine whether…" at bounding box center [1209, 309] width 565 height 35
click at [1008, 301] on link "This ticket may not be safe to work on. Please contact NIE to determine whether…" at bounding box center [1208, 309] width 563 height 30
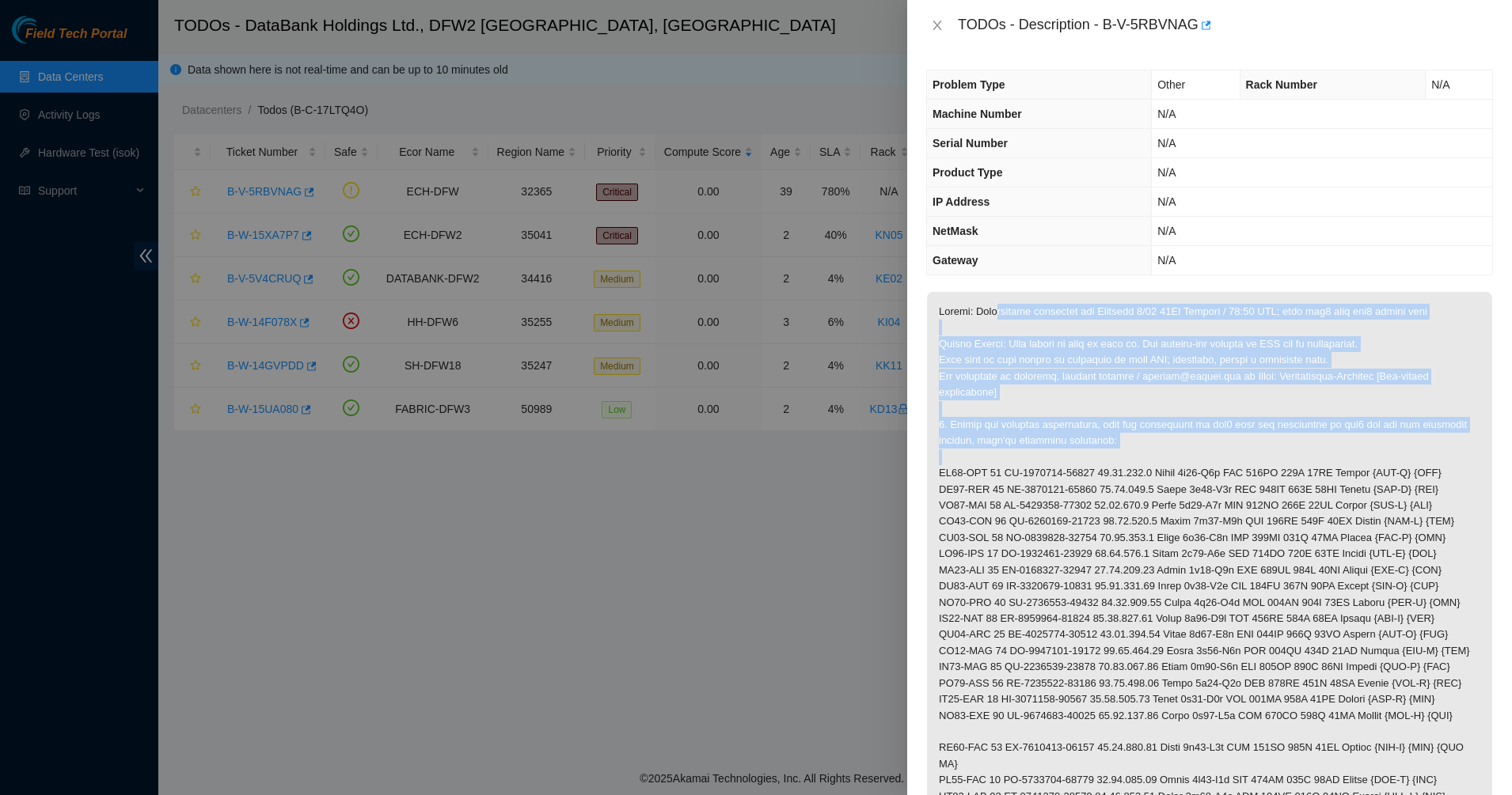
drag, startPoint x: 994, startPoint y: 312, endPoint x: 1171, endPoint y: 464, distance: 233.3
click at [1171, 464] on p at bounding box center [1209, 602] width 565 height 622
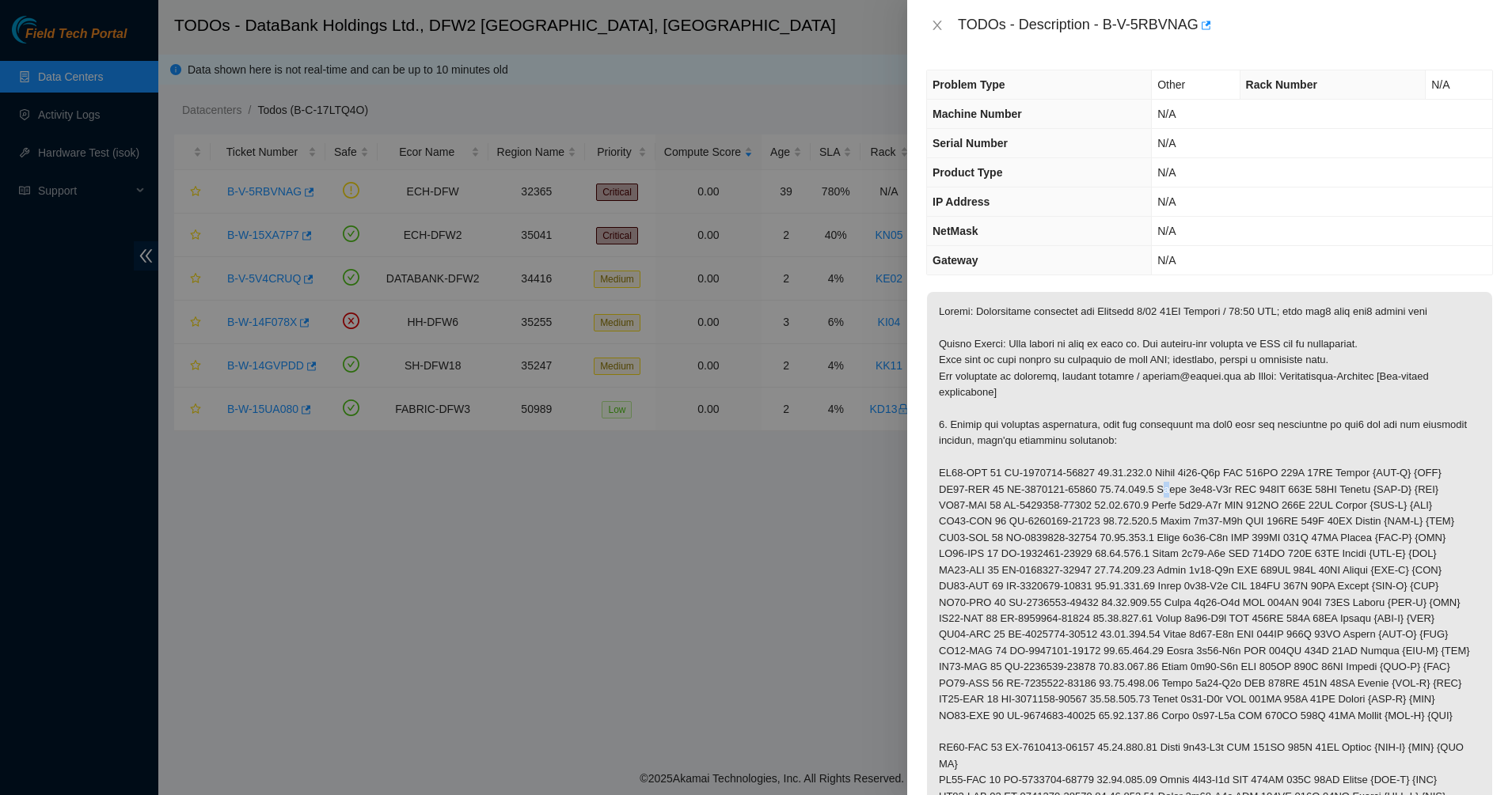
drag, startPoint x: 1171, startPoint y: 464, endPoint x: 1150, endPoint y: 484, distance: 29.0
click at [1150, 484] on p at bounding box center [1209, 602] width 565 height 622
drag, startPoint x: 1150, startPoint y: 484, endPoint x: 1128, endPoint y: 551, distance: 70.5
click at [1128, 551] on p at bounding box center [1209, 602] width 565 height 622
click at [888, 502] on div at bounding box center [756, 397] width 1512 height 795
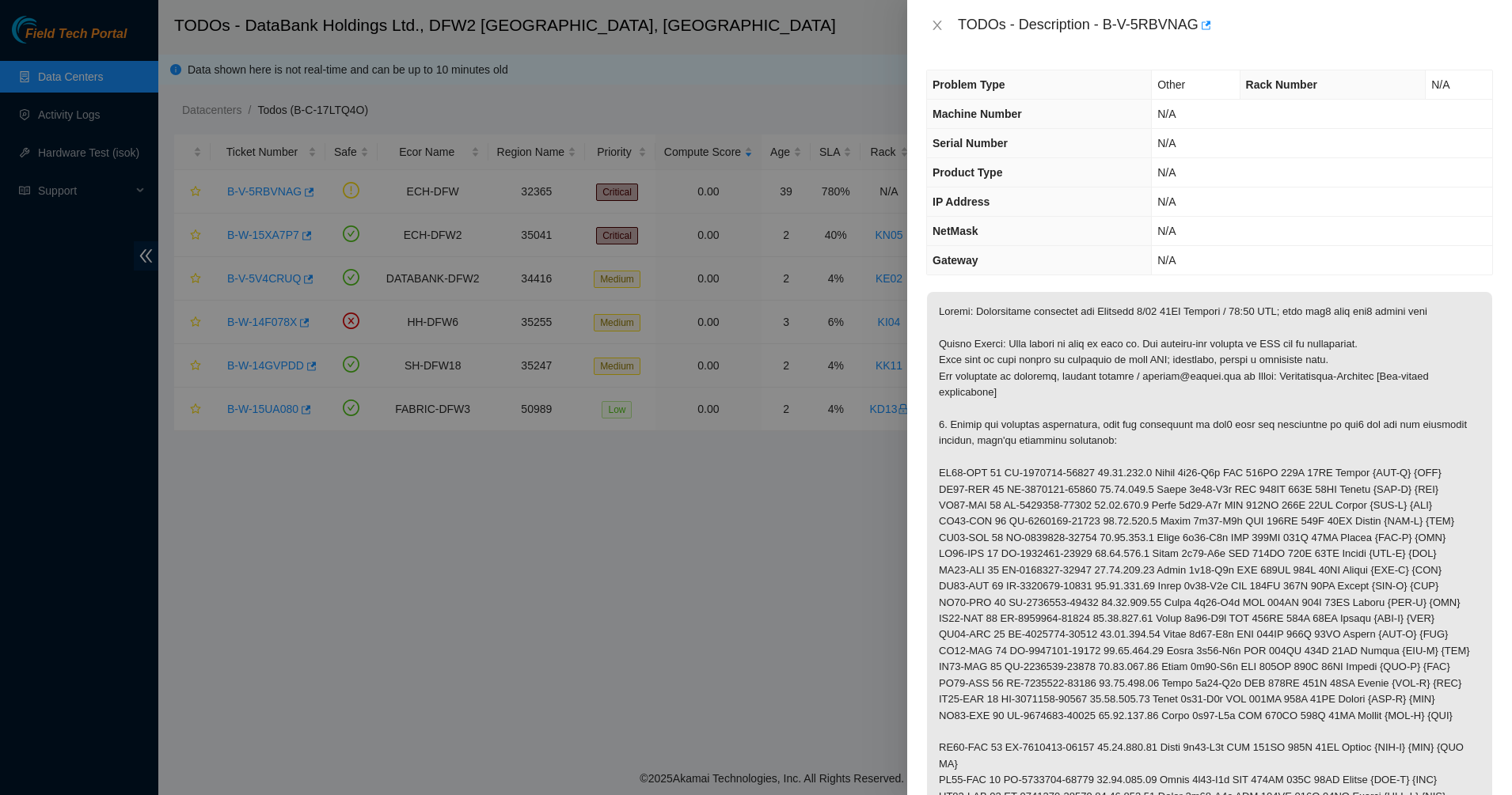
click at [1031, 489] on p at bounding box center [1209, 602] width 565 height 622
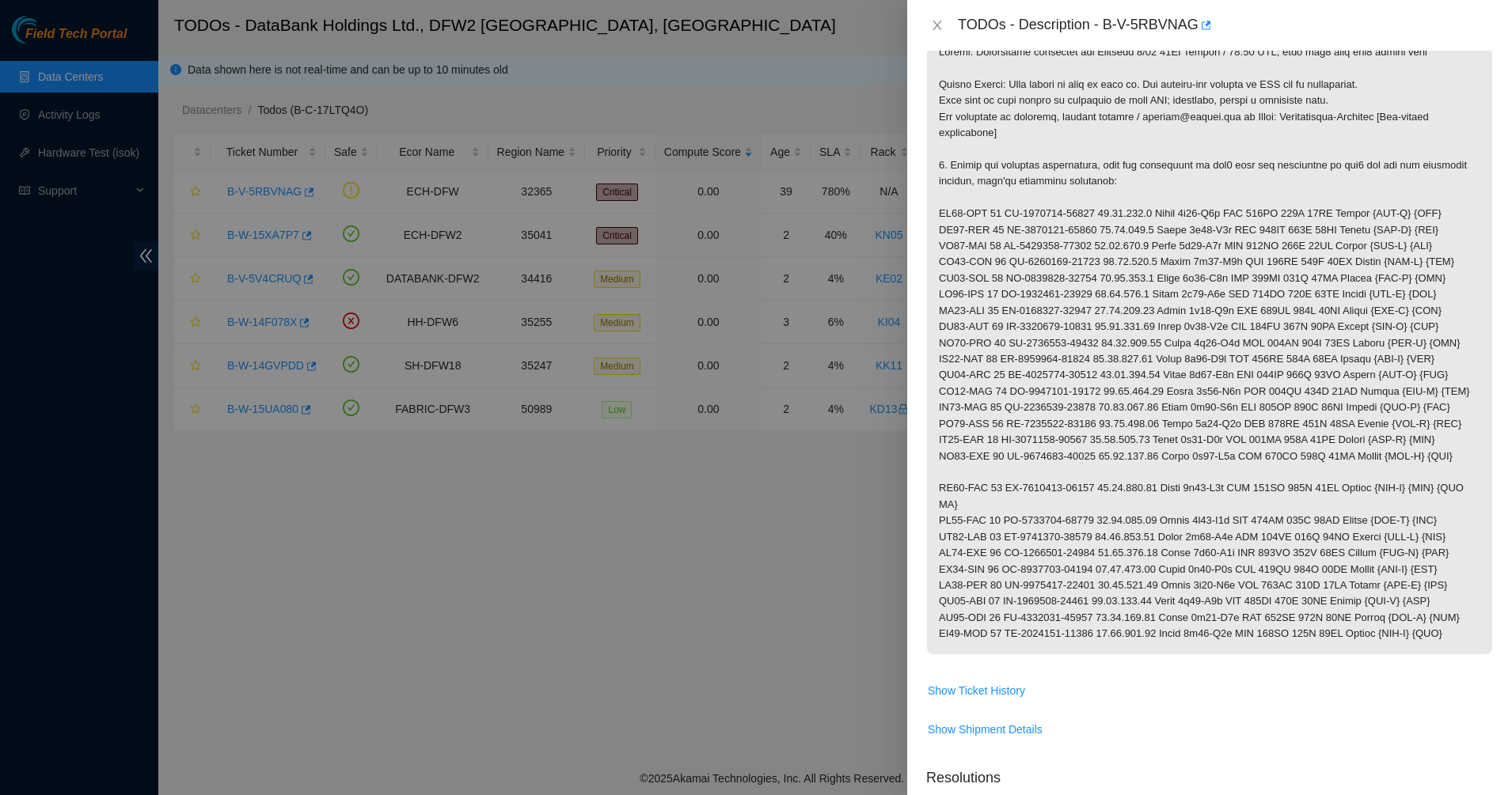
scroll to position [395, 0]
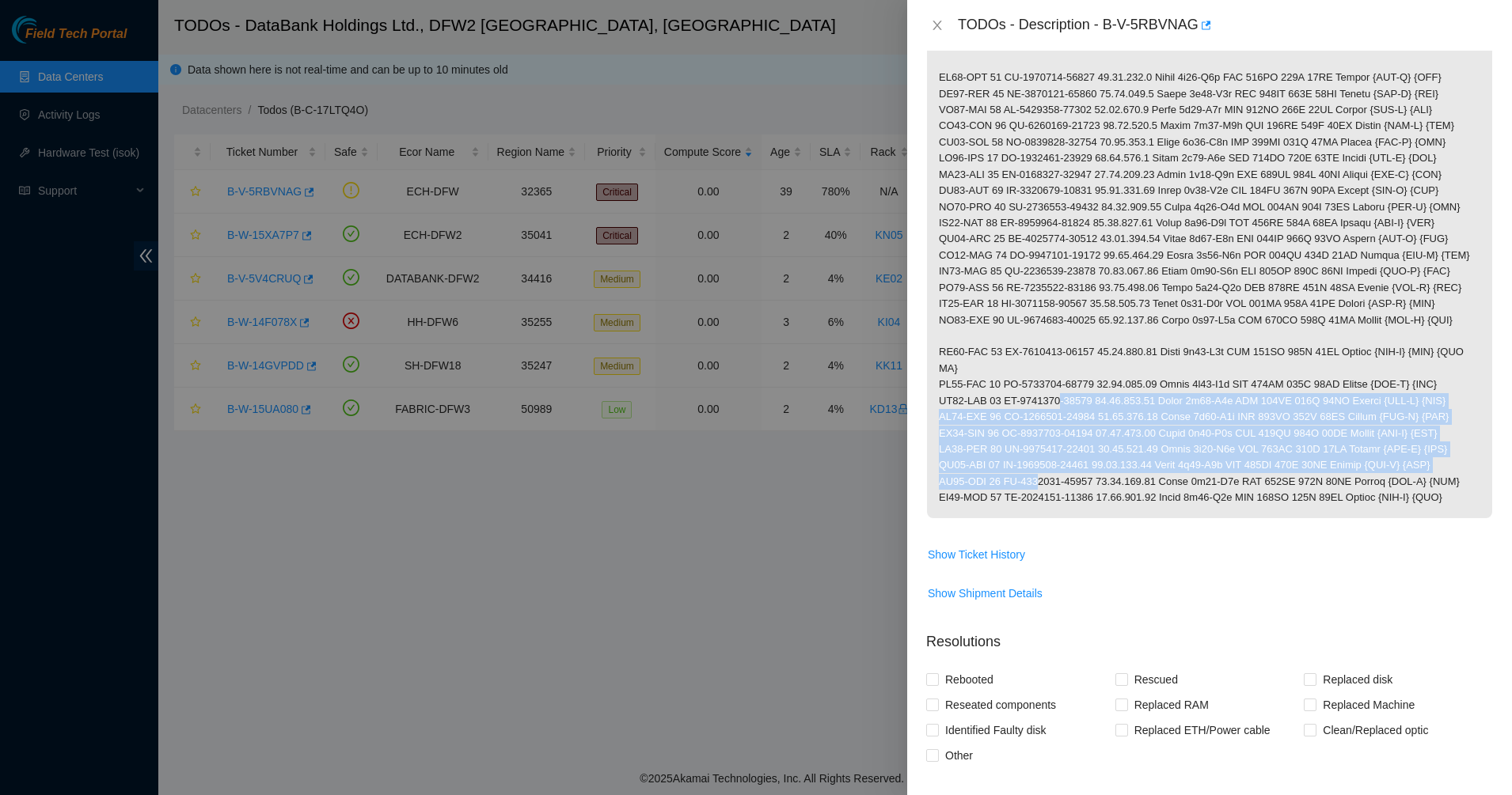
drag, startPoint x: 1031, startPoint y: 489, endPoint x: 1051, endPoint y: 396, distance: 95.1
click at [1051, 396] on p at bounding box center [1209, 207] width 565 height 622
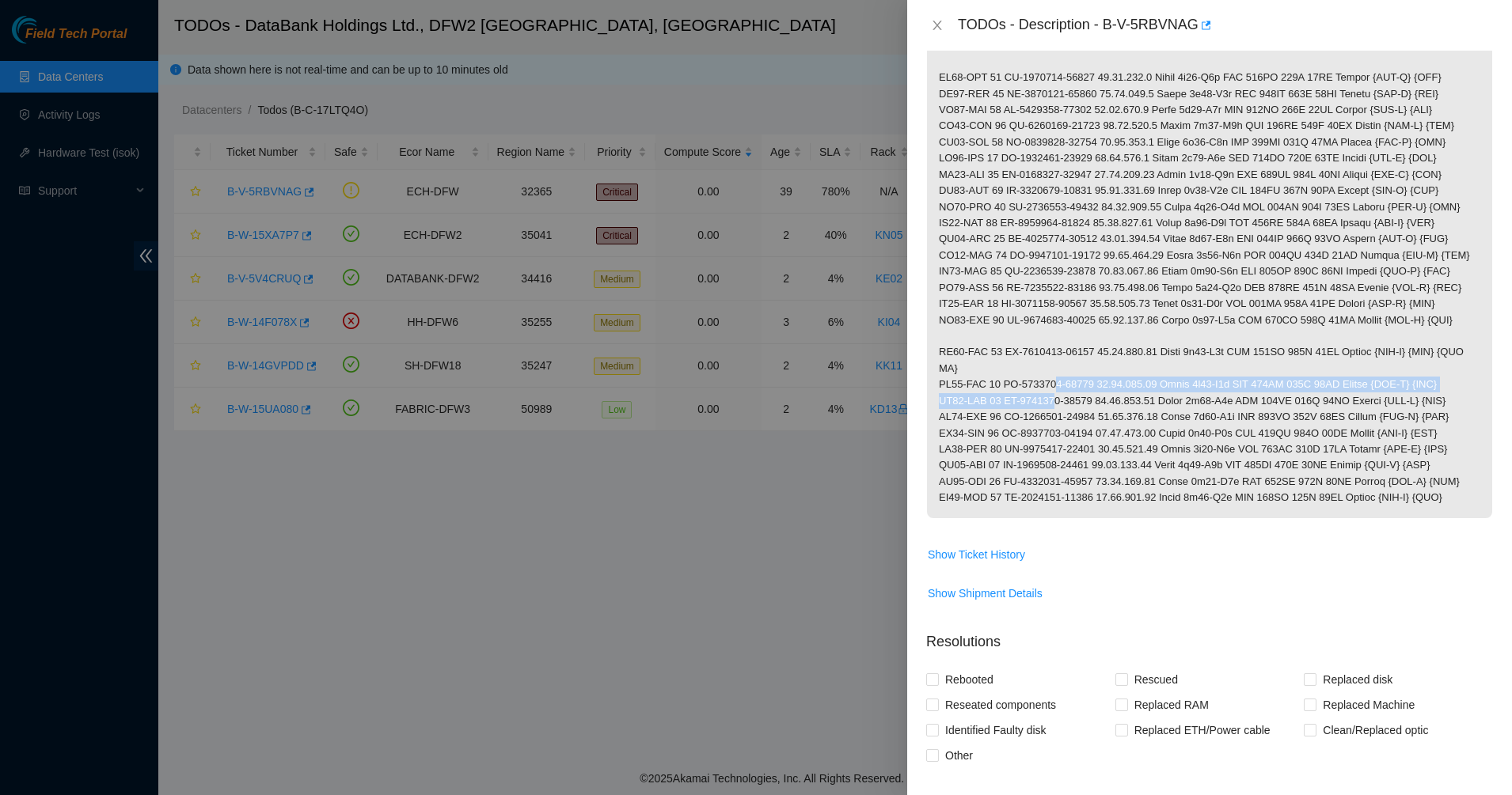
click at [1049, 393] on p at bounding box center [1209, 207] width 565 height 622
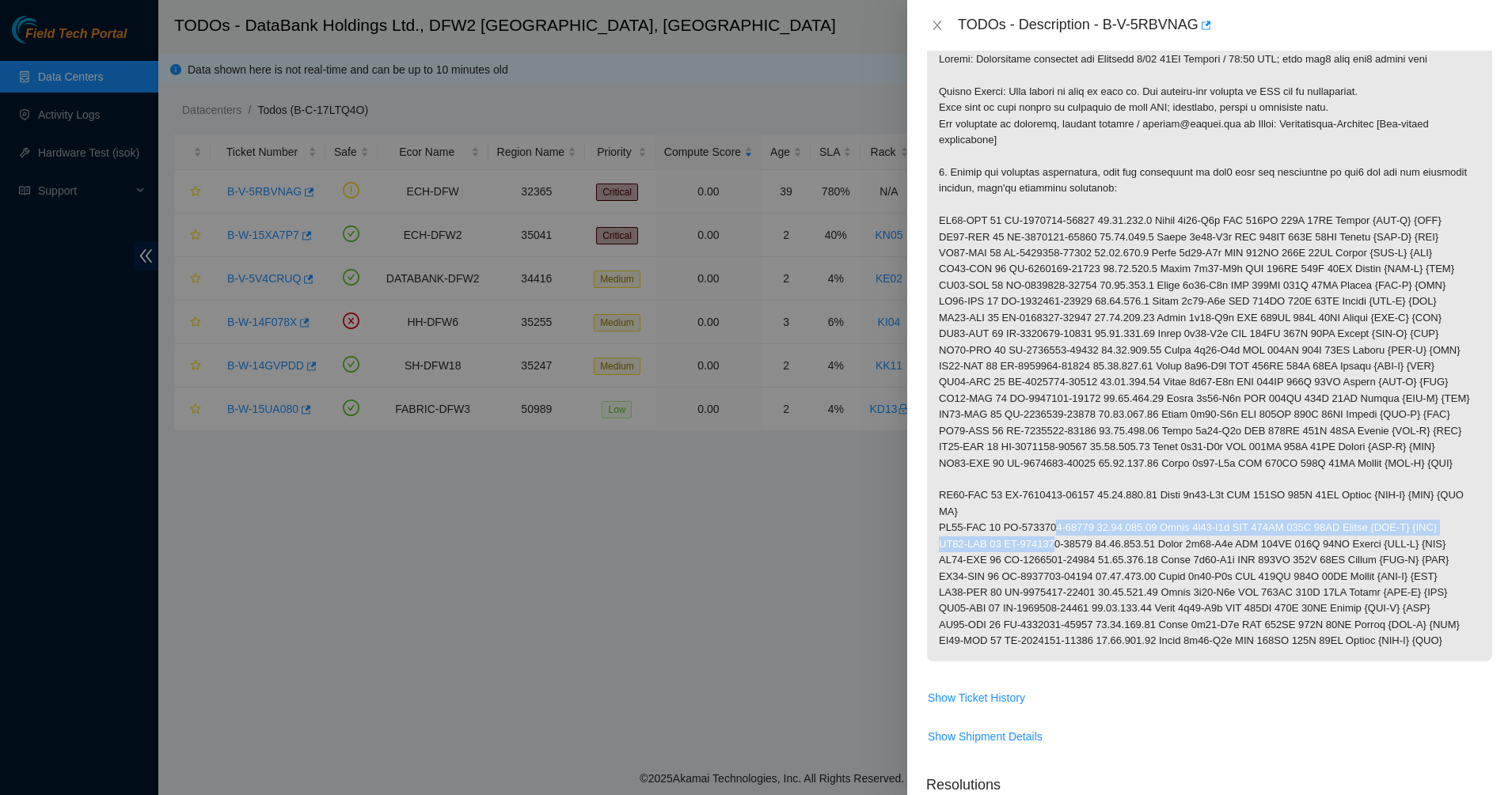
scroll to position [0, 0]
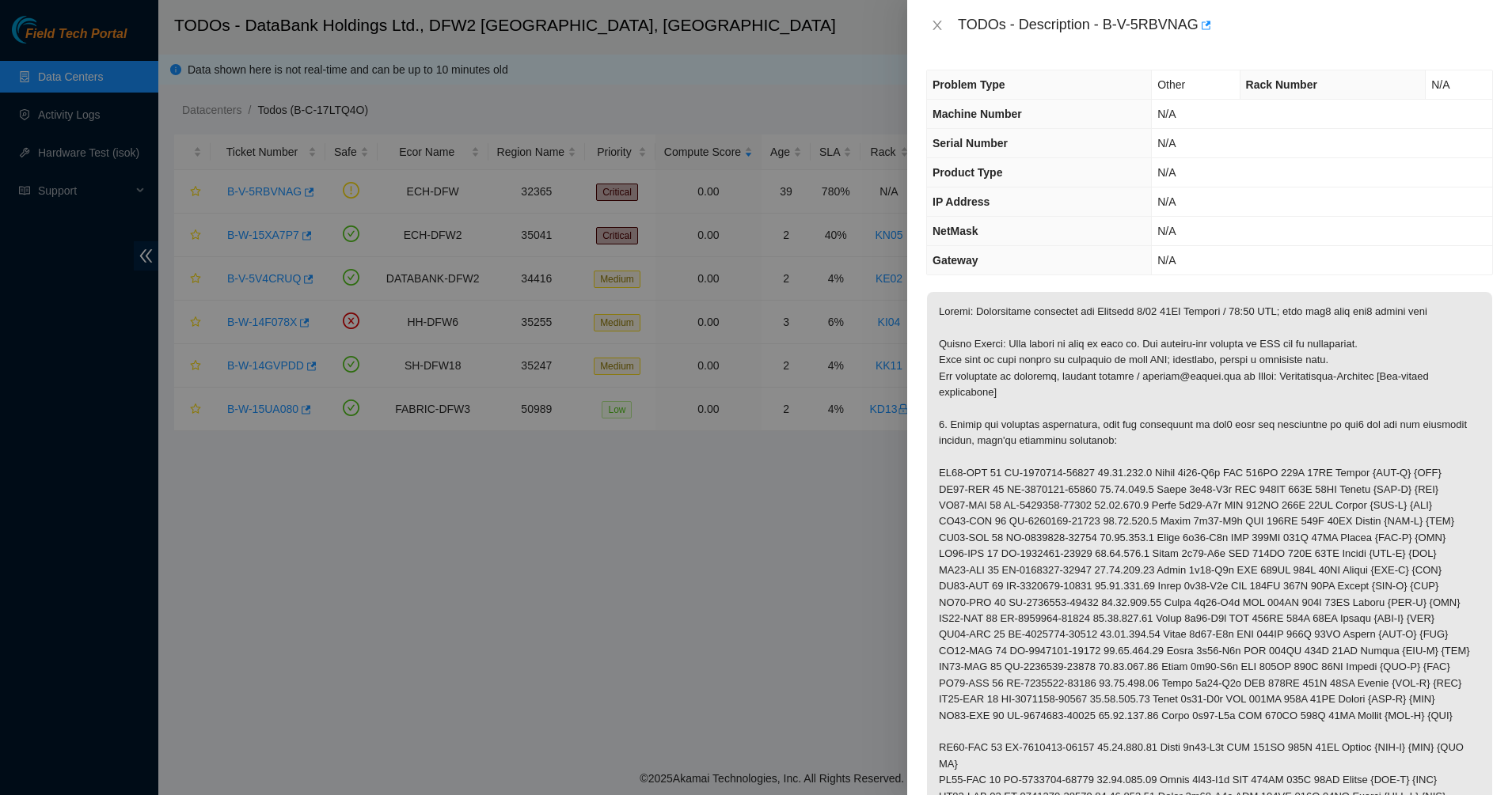
click at [1047, 377] on p at bounding box center [1209, 602] width 565 height 622
click at [939, 20] on icon "close" at bounding box center [937, 25] width 12 height 12
